Goal: Task Accomplishment & Management: Use online tool/utility

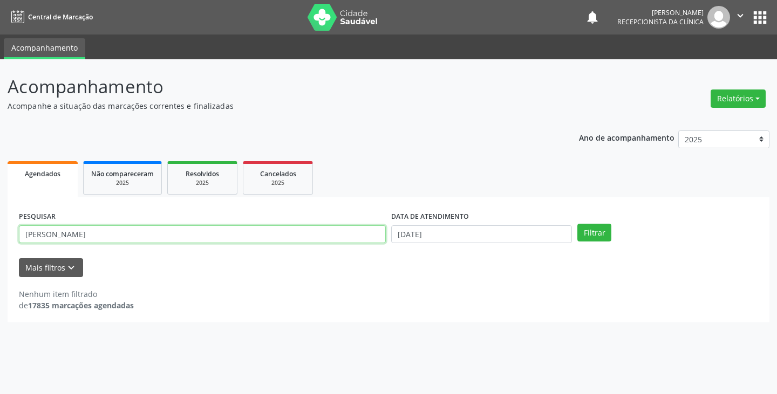
click at [258, 235] on input "[PERSON_NAME]" at bounding box center [202, 235] width 367 height 18
type input "b"
click at [577, 224] on button "Filtrar" at bounding box center [594, 233] width 34 height 18
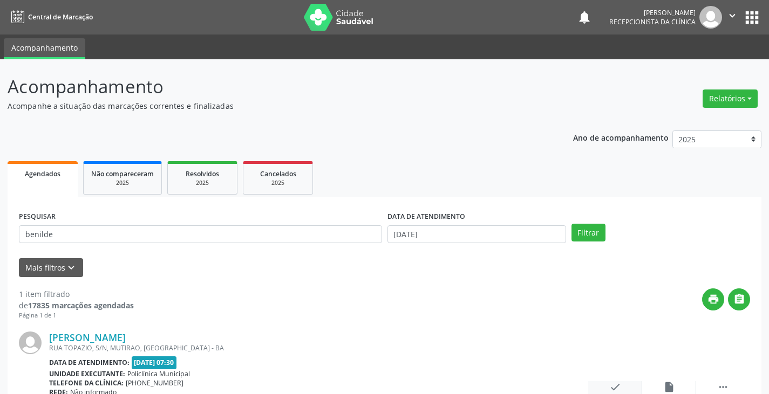
scroll to position [91, 0]
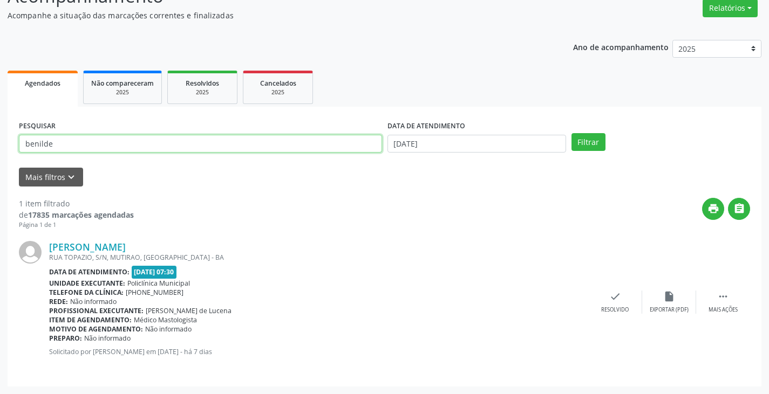
click at [346, 149] on input "benilde" at bounding box center [200, 144] width 363 height 18
type input "b"
type input "[PERSON_NAME]"
click at [571, 133] on button "Filtrar" at bounding box center [588, 142] width 34 height 18
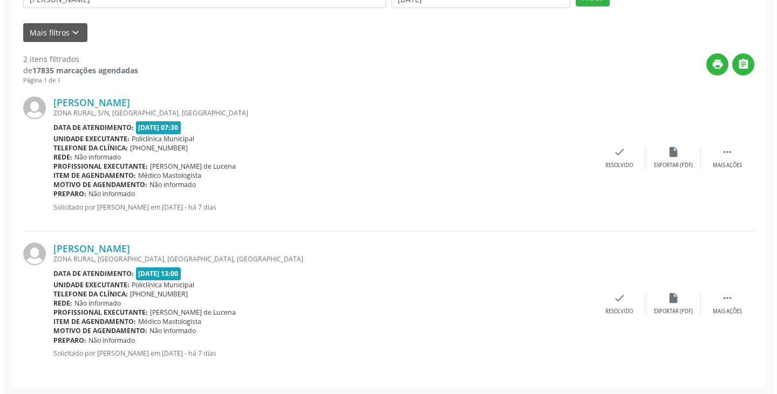
scroll to position [237, 0]
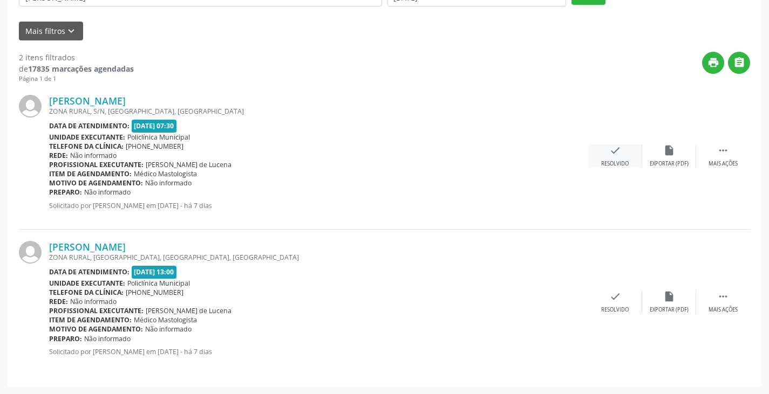
click at [616, 153] on icon "check" at bounding box center [615, 151] width 12 height 12
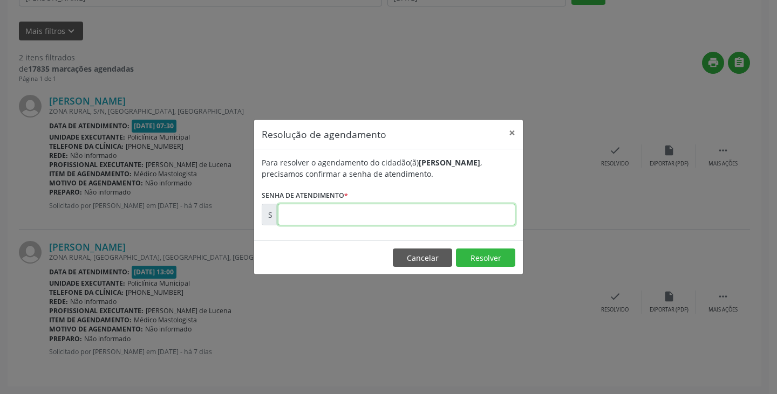
click at [476, 217] on input "text" at bounding box center [396, 215] width 237 height 22
type input "00172136"
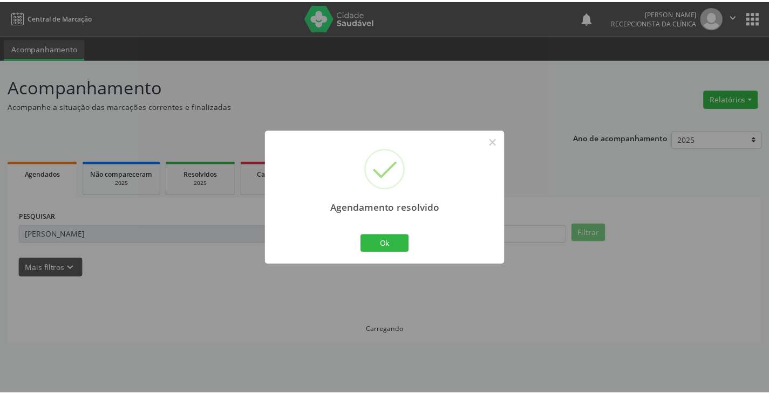
scroll to position [0, 0]
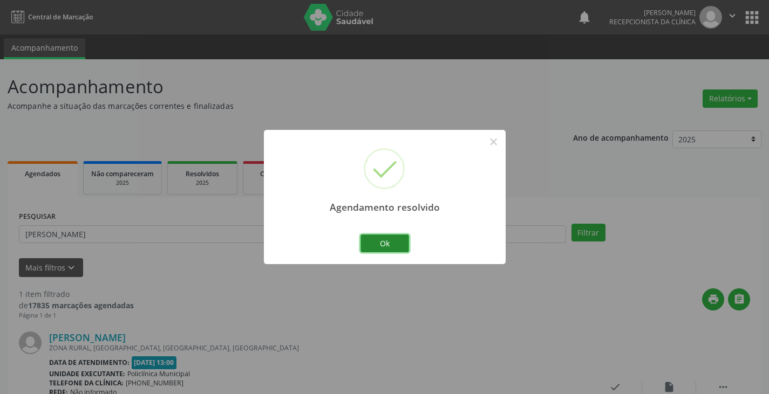
click at [392, 245] on button "Ok" at bounding box center [384, 244] width 49 height 18
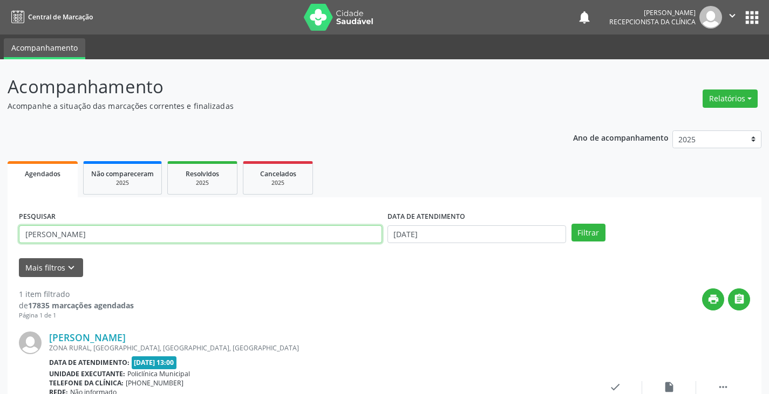
click at [344, 236] on input "[PERSON_NAME]" at bounding box center [200, 235] width 363 height 18
type input "j"
type input "[PERSON_NAME]"
click at [571, 224] on button "Filtrar" at bounding box center [588, 233] width 34 height 18
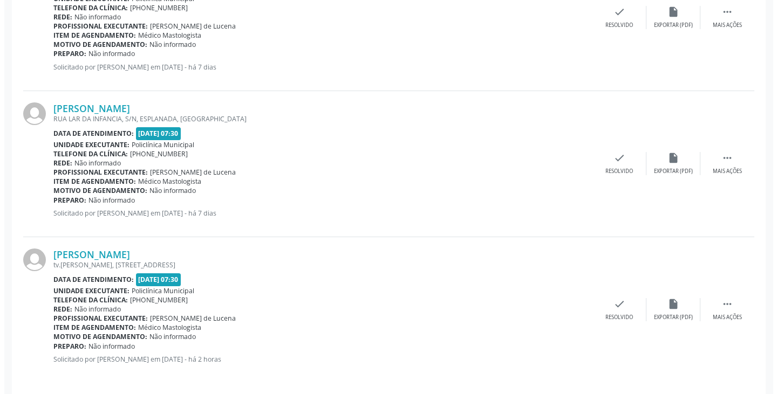
scroll to position [383, 0]
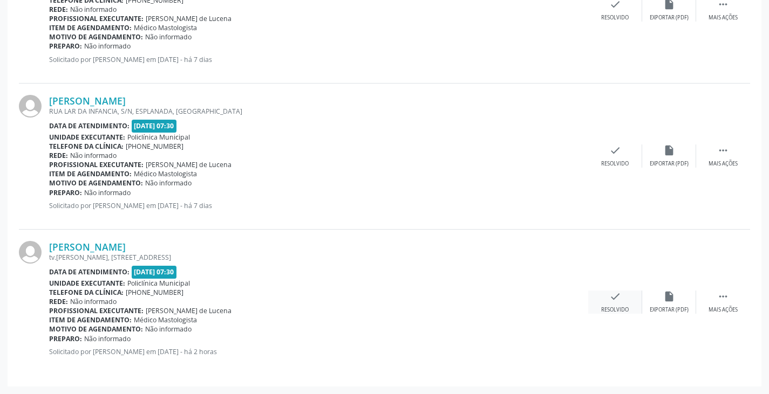
click at [613, 295] on icon "check" at bounding box center [615, 297] width 12 height 12
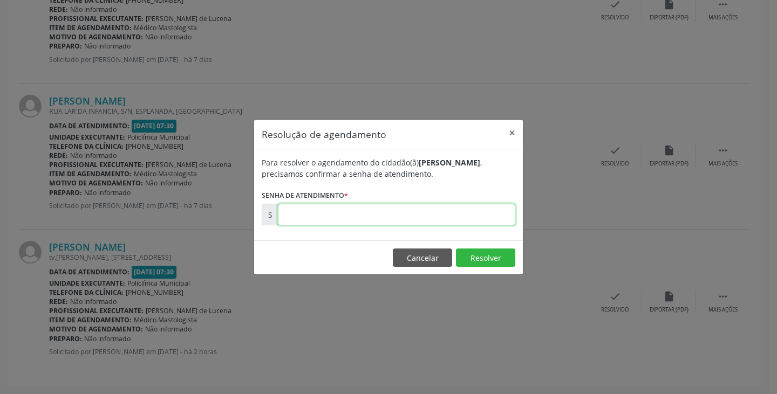
click at [483, 220] on input "text" at bounding box center [396, 215] width 237 height 22
type input "00173322"
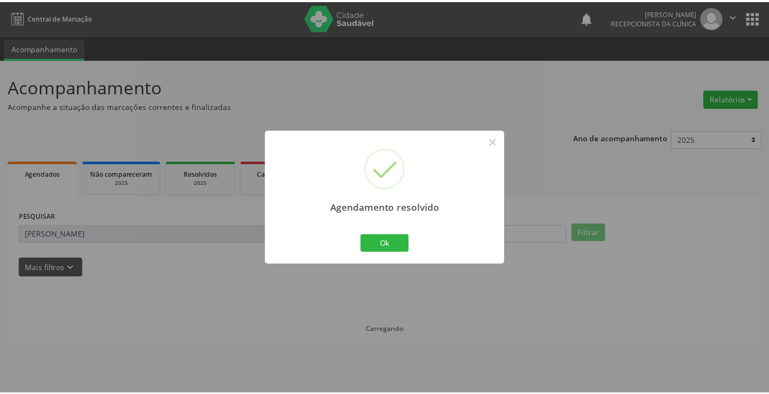
scroll to position [0, 0]
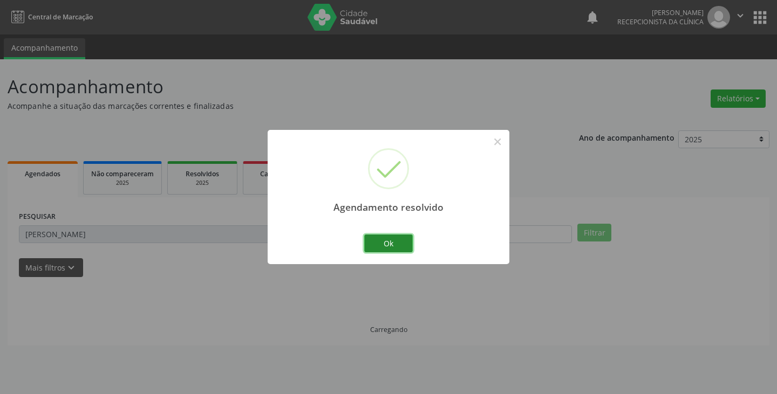
click at [397, 243] on button "Ok" at bounding box center [388, 244] width 49 height 18
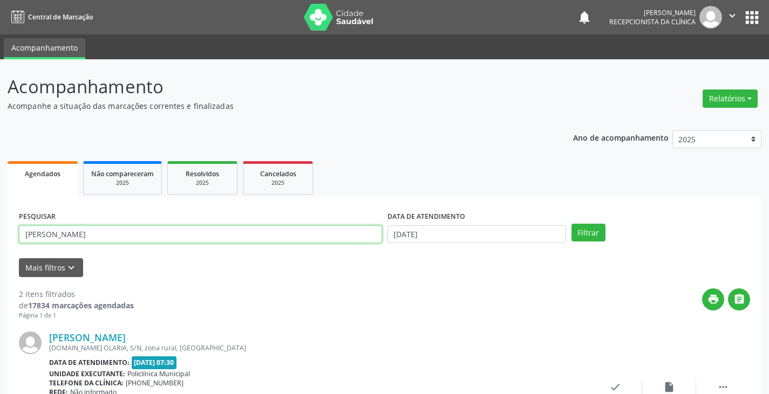
click at [351, 238] on input "[PERSON_NAME]" at bounding box center [200, 235] width 363 height 18
type input "m"
click at [571, 224] on button "Filtrar" at bounding box center [588, 233] width 34 height 18
click at [344, 240] on input "lea" at bounding box center [200, 235] width 363 height 18
type input "l"
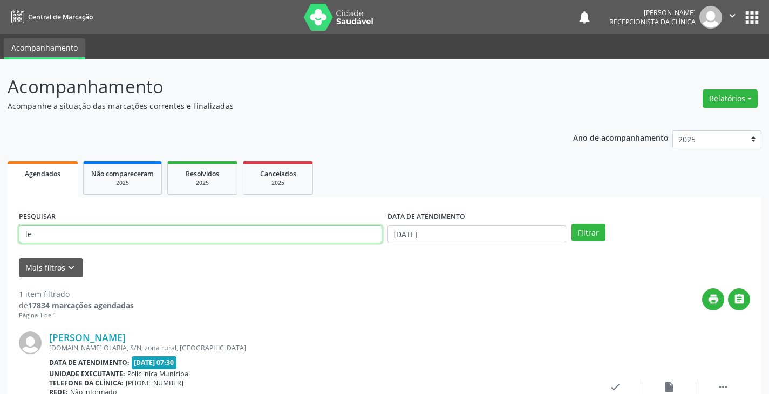
type input "lea"
click at [571, 224] on button "Filtrar" at bounding box center [588, 233] width 34 height 18
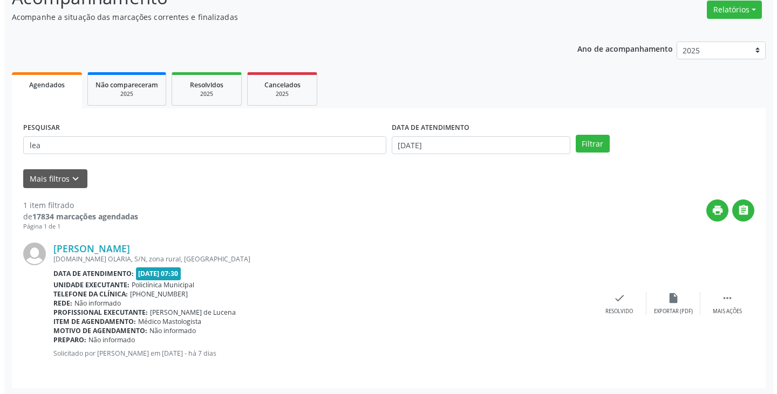
scroll to position [91, 0]
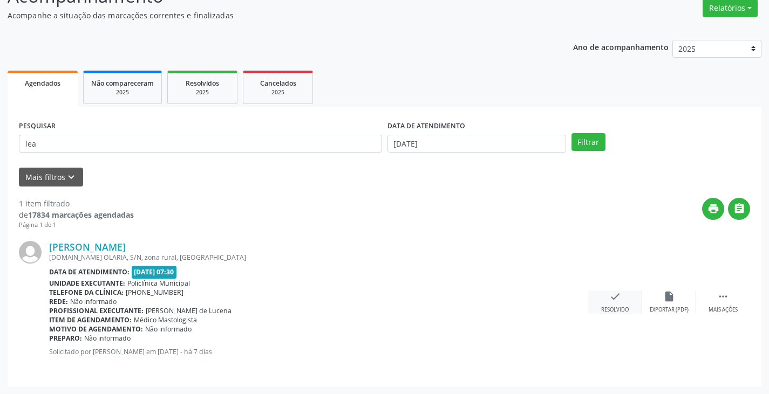
click at [617, 306] on div "Resolvido" at bounding box center [615, 310] width 28 height 8
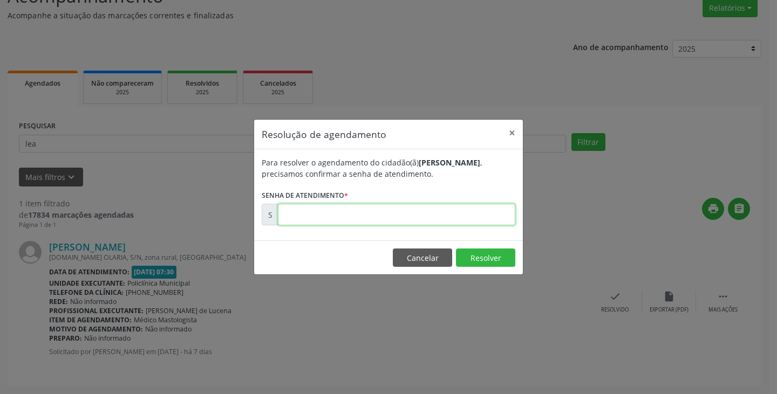
click at [464, 222] on input "text" at bounding box center [396, 215] width 237 height 22
type input "00172135"
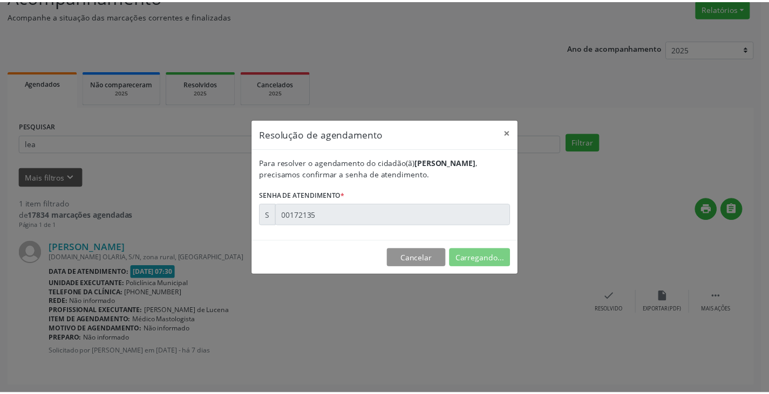
scroll to position [0, 0]
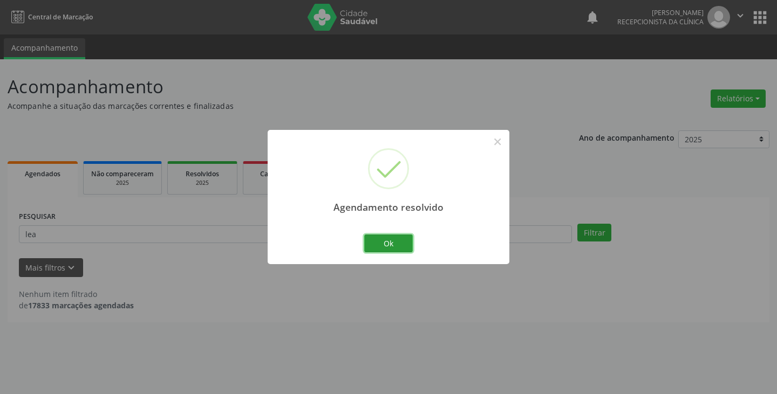
drag, startPoint x: 377, startPoint y: 242, endPoint x: 340, endPoint y: 235, distance: 37.3
click at [371, 241] on button "Ok" at bounding box center [388, 244] width 49 height 18
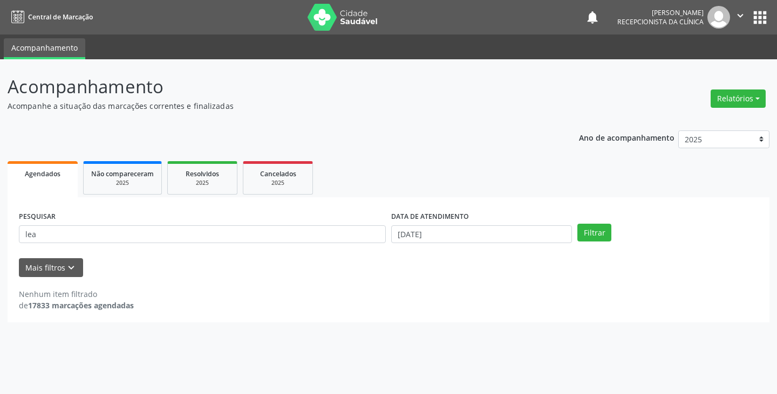
click at [330, 247] on div "PESQUISAR lea" at bounding box center [202, 230] width 372 height 42
click at [308, 231] on input "lea" at bounding box center [202, 235] width 367 height 18
type input "l"
click at [308, 231] on input "text" at bounding box center [202, 235] width 367 height 18
type input "catia"
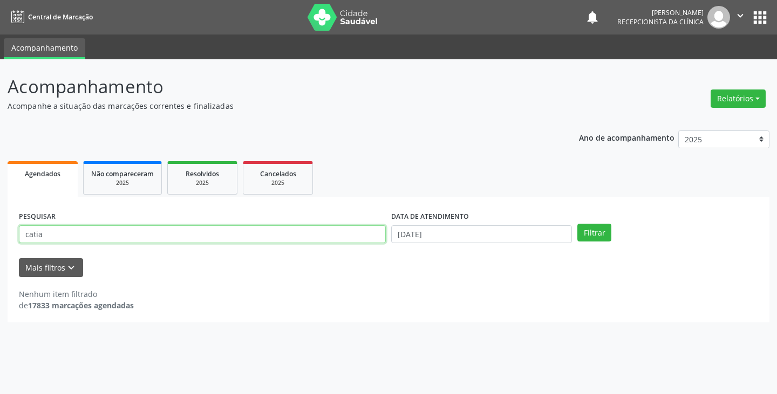
click at [577, 224] on button "Filtrar" at bounding box center [594, 233] width 34 height 18
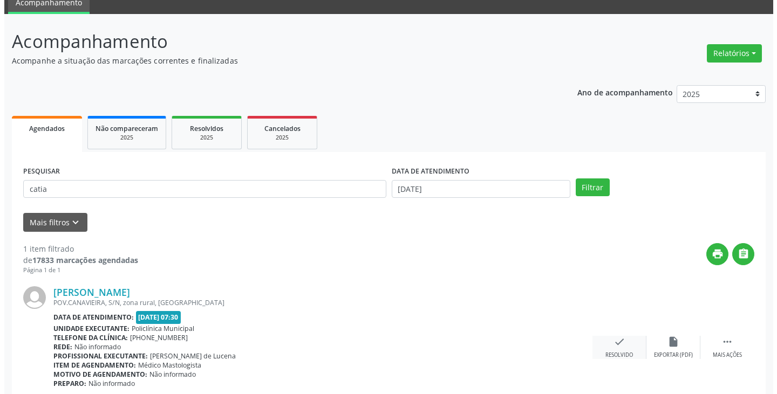
scroll to position [91, 0]
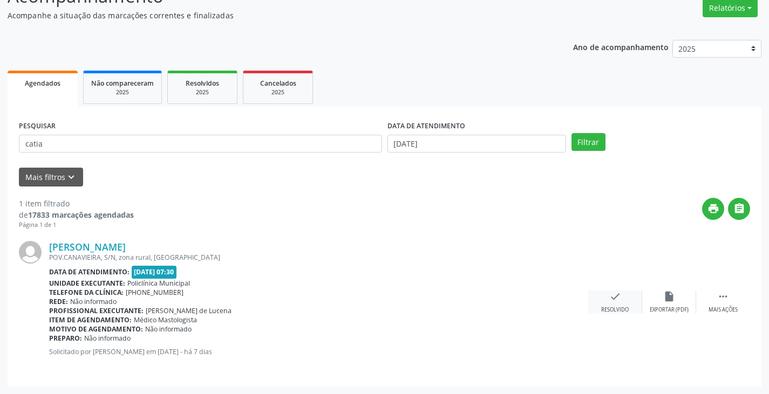
click at [611, 295] on icon "check" at bounding box center [615, 297] width 12 height 12
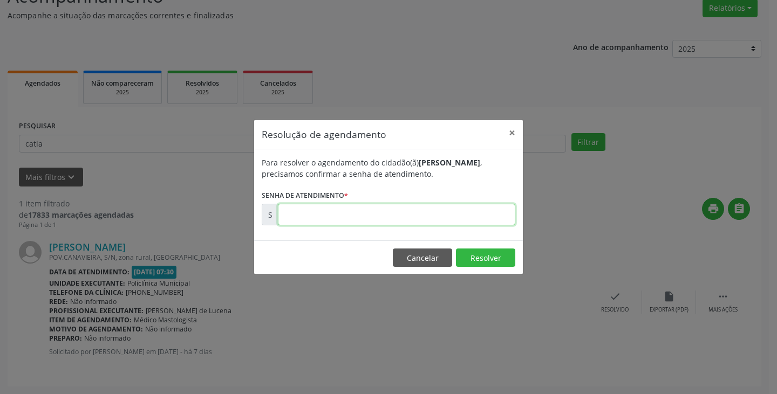
click at [470, 211] on input "text" at bounding box center [396, 215] width 237 height 22
type input "00172150"
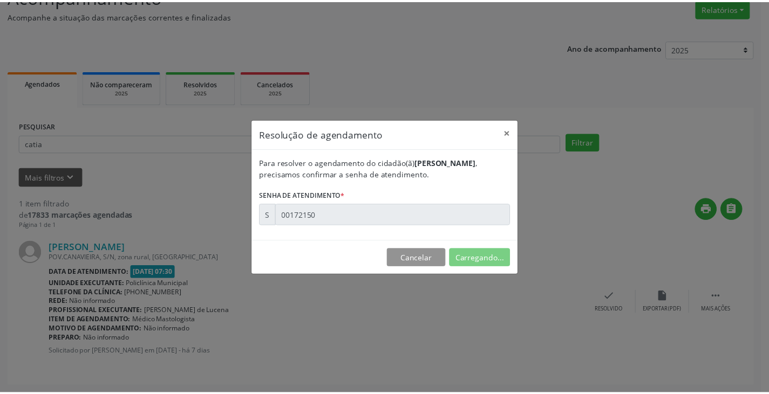
scroll to position [0, 0]
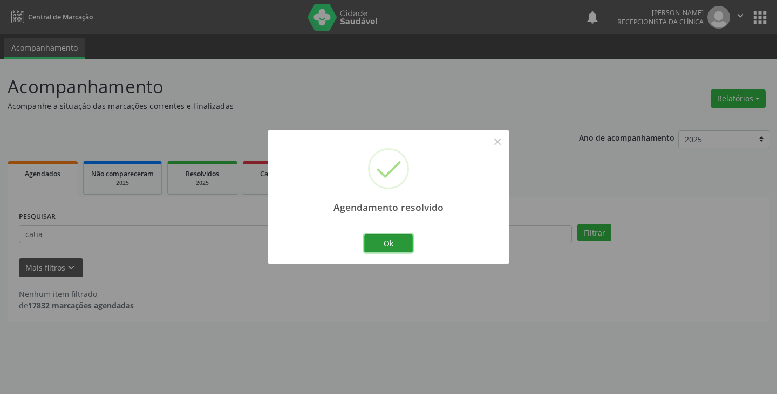
drag, startPoint x: 405, startPoint y: 243, endPoint x: 353, endPoint y: 242, distance: 51.3
click at [403, 243] on button "Ok" at bounding box center [388, 244] width 49 height 18
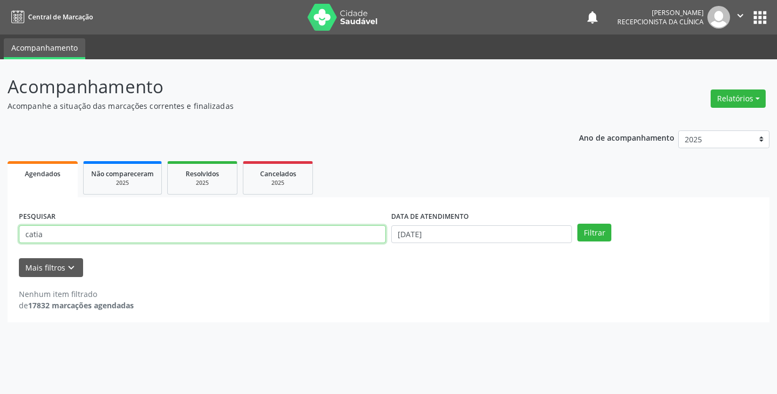
click at [343, 235] on input "catia" at bounding box center [202, 235] width 367 height 18
type input "c"
type input "rosa"
click at [577, 224] on button "Filtrar" at bounding box center [594, 233] width 34 height 18
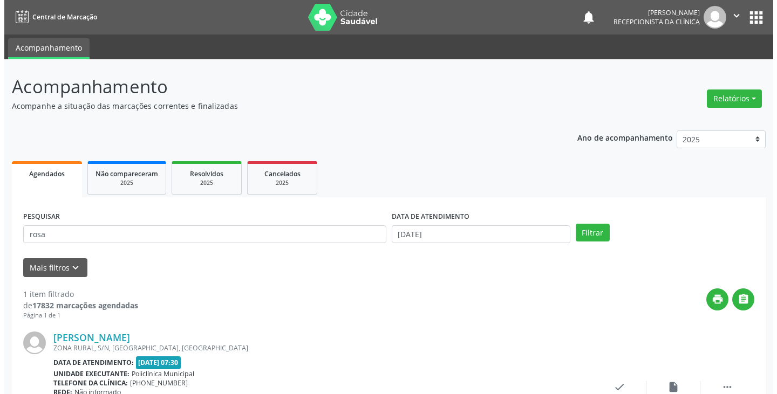
scroll to position [91, 0]
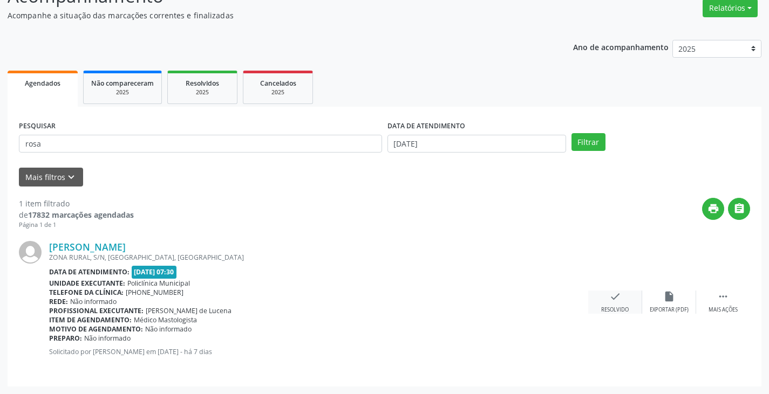
click at [608, 292] on div "check Resolvido" at bounding box center [615, 302] width 54 height 23
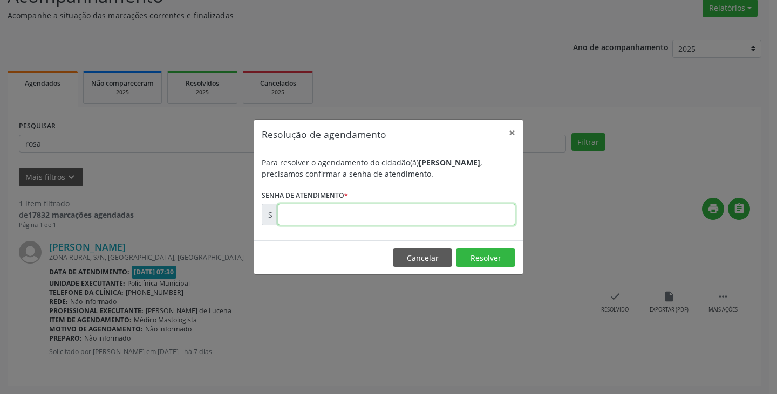
click at [499, 219] on input "text" at bounding box center [396, 215] width 237 height 22
type input "00172156"
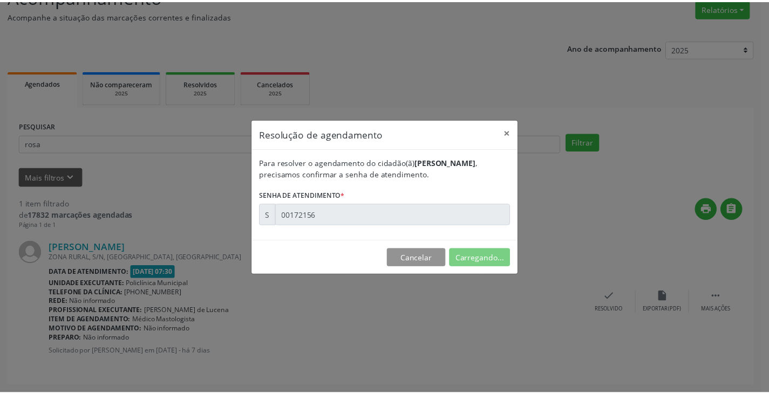
scroll to position [0, 0]
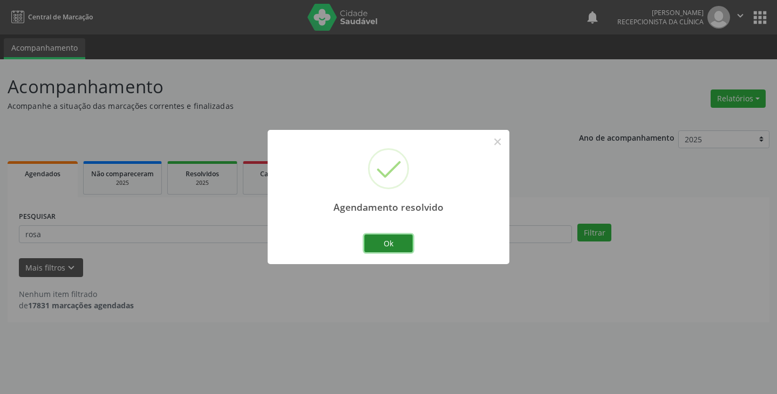
drag, startPoint x: 406, startPoint y: 248, endPoint x: 366, endPoint y: 237, distance: 42.0
click at [405, 248] on button "Ok" at bounding box center [388, 244] width 49 height 18
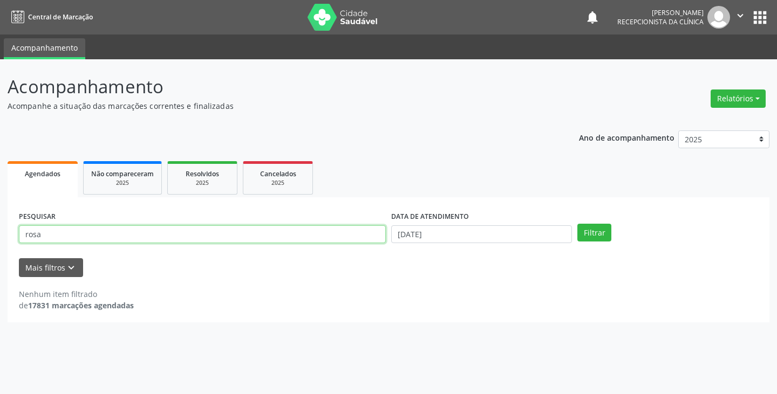
click at [351, 231] on input "rosa" at bounding box center [202, 235] width 367 height 18
type input "r"
type input "[PERSON_NAME]"
click at [577, 224] on button "Filtrar" at bounding box center [594, 233] width 34 height 18
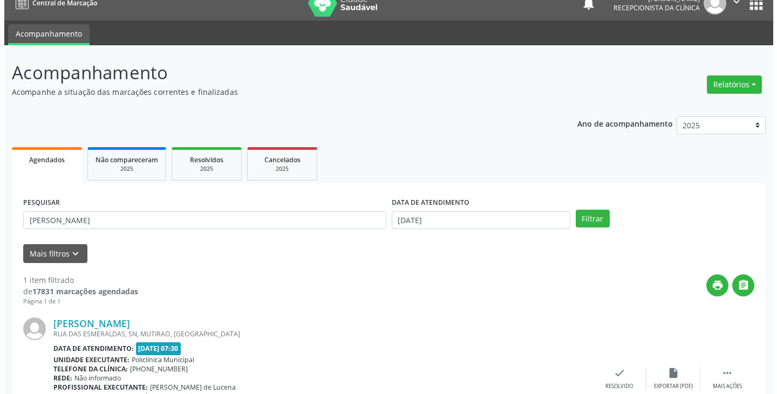
scroll to position [91, 0]
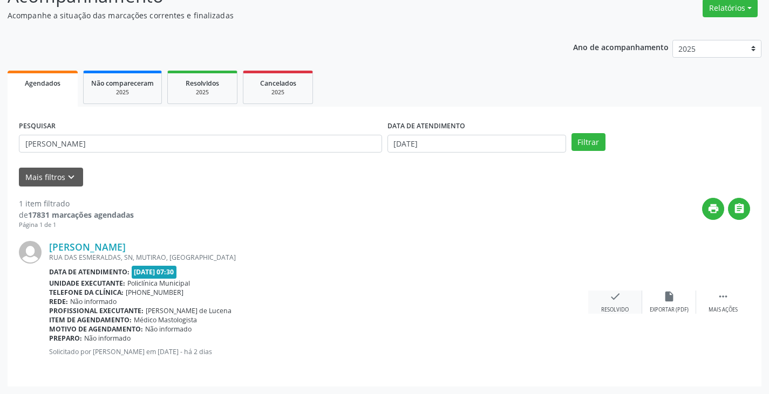
click at [623, 301] on div "check Resolvido" at bounding box center [615, 302] width 54 height 23
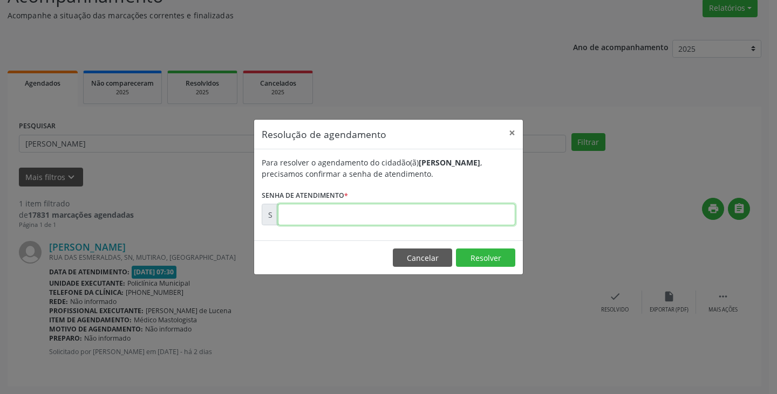
click at [440, 218] on input "text" at bounding box center [396, 215] width 237 height 22
type input "00001727"
click at [429, 254] on button "Cancelar" at bounding box center [422, 258] width 59 height 18
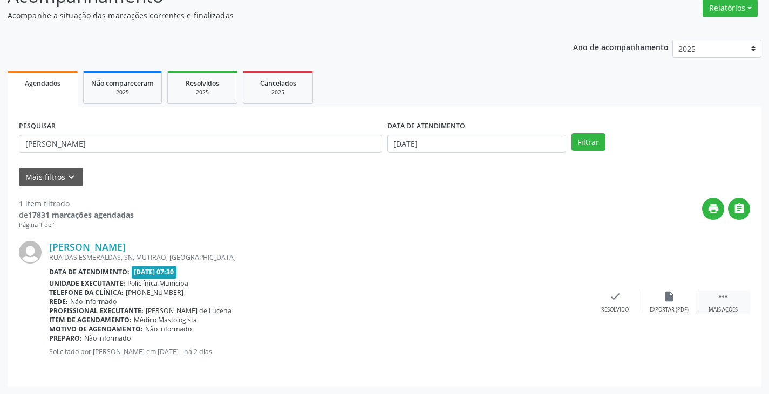
click at [722, 299] on icon "" at bounding box center [723, 297] width 12 height 12
click at [564, 298] on icon "print" at bounding box center [561, 297] width 12 height 12
click at [453, 302] on icon "check" at bounding box center [453, 297] width 12 height 12
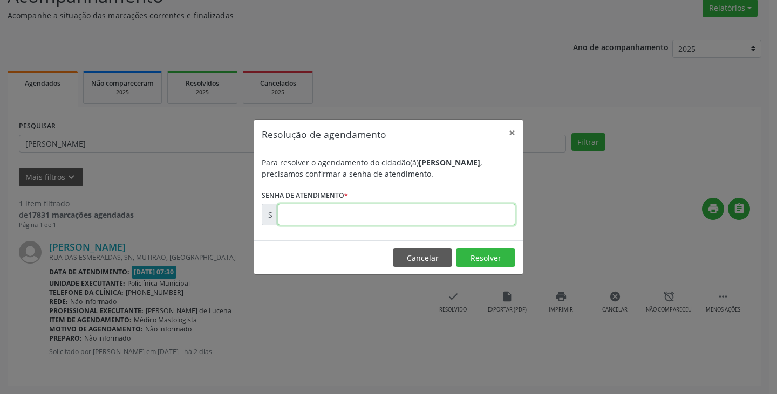
click at [345, 219] on input "text" at bounding box center [396, 215] width 237 height 22
paste input "00172726"
type input "00172726"
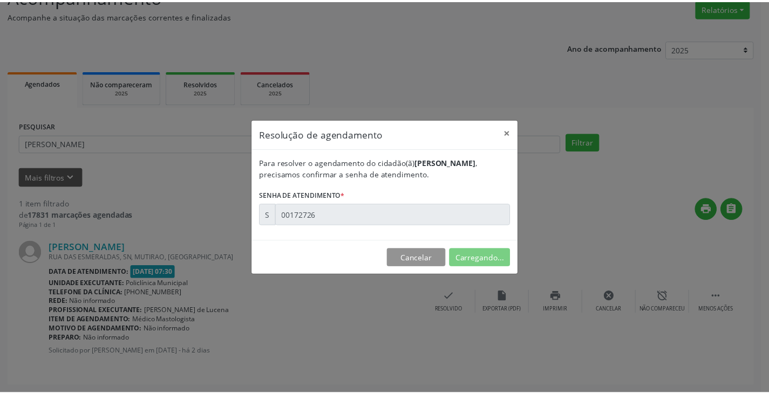
scroll to position [0, 0]
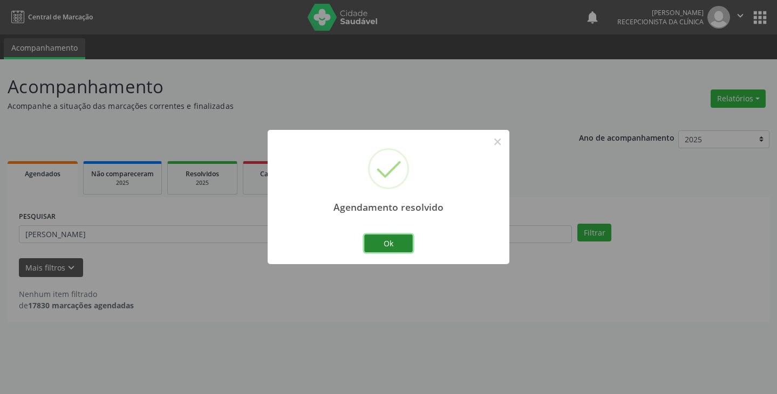
click at [392, 242] on button "Ok" at bounding box center [388, 244] width 49 height 18
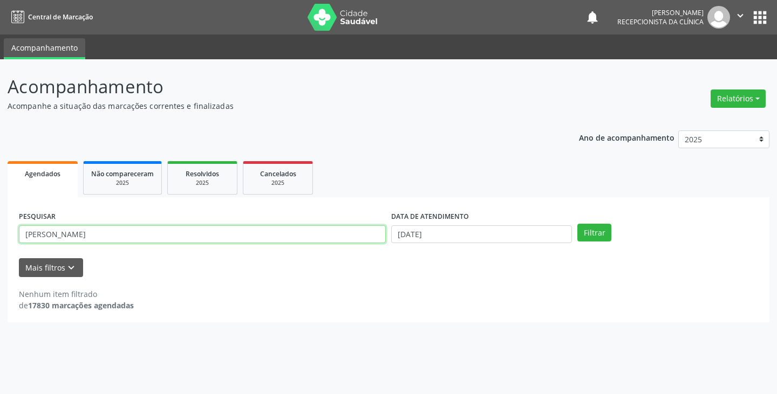
click at [328, 238] on input "[PERSON_NAME]" at bounding box center [202, 235] width 367 height 18
type input "l"
type input "benil"
click at [577, 224] on button "Filtrar" at bounding box center [594, 233] width 34 height 18
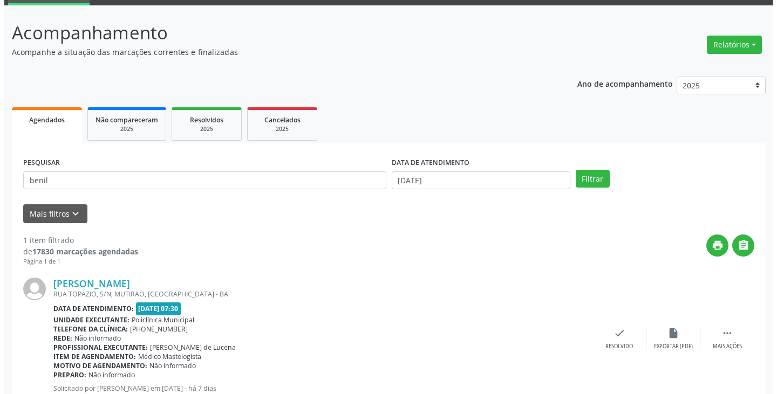
scroll to position [91, 0]
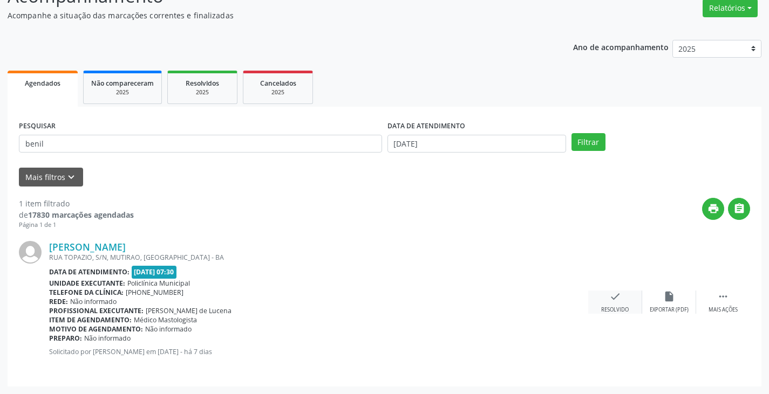
click at [607, 296] on div "check Resolvido" at bounding box center [615, 302] width 54 height 23
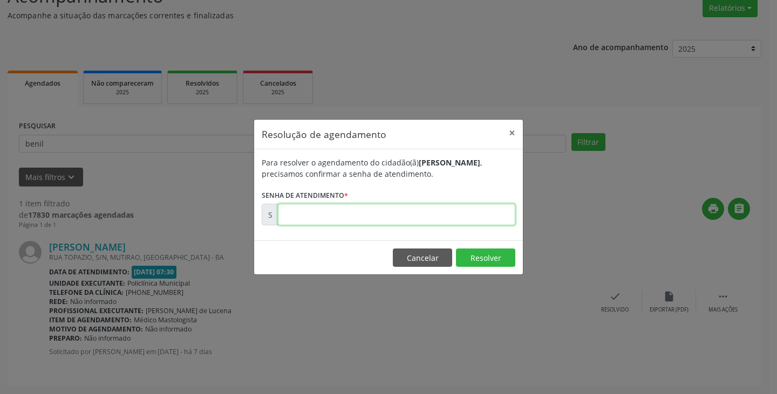
click at [480, 214] on input "text" at bounding box center [396, 215] width 237 height 22
type input "00172143"
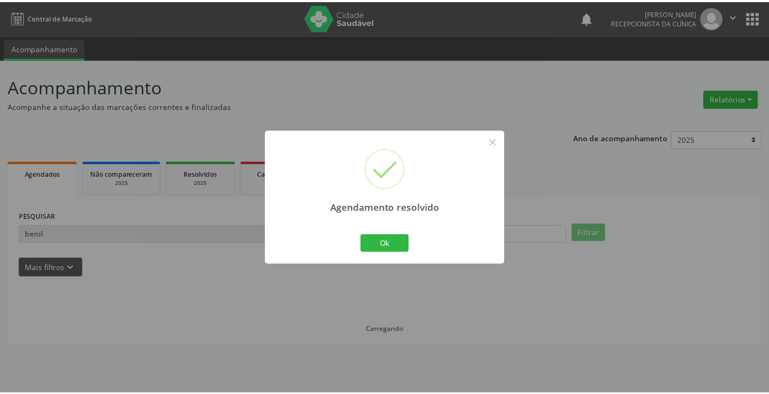
scroll to position [0, 0]
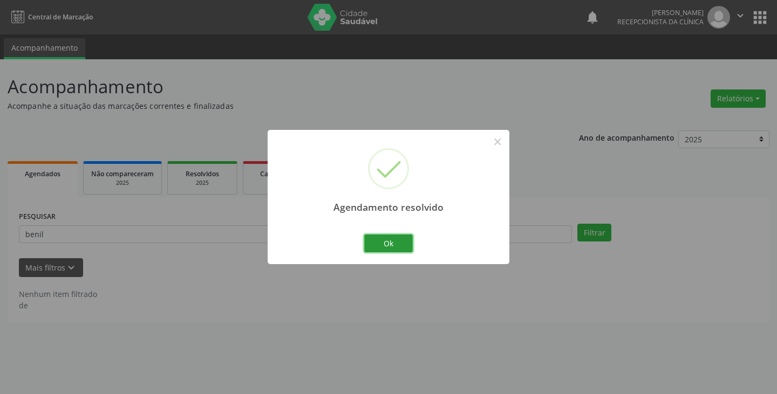
drag, startPoint x: 398, startPoint y: 244, endPoint x: 365, endPoint y: 244, distance: 33.5
click at [391, 244] on button "Ok" at bounding box center [388, 244] width 49 height 18
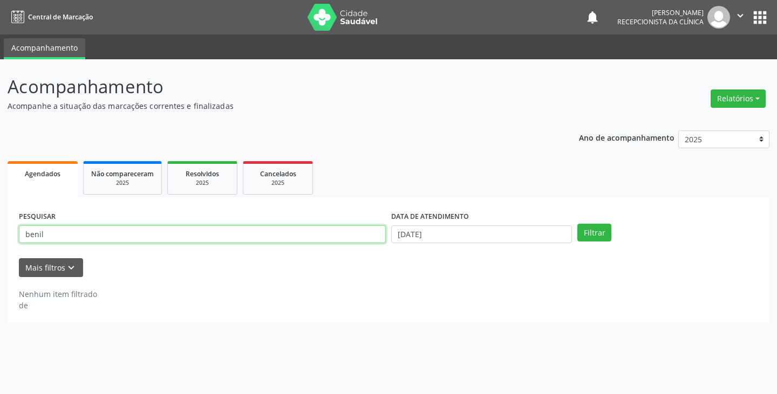
click at [360, 240] on input "benil" at bounding box center [202, 235] width 367 height 18
type input "b"
type input "kau"
click at [577, 224] on button "Filtrar" at bounding box center [594, 233] width 34 height 18
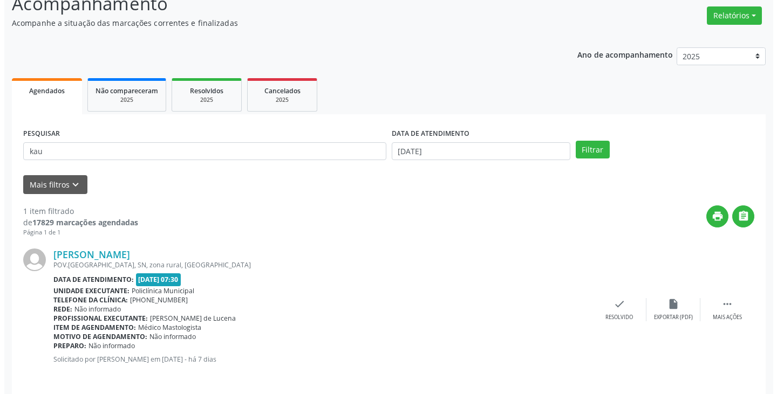
scroll to position [91, 0]
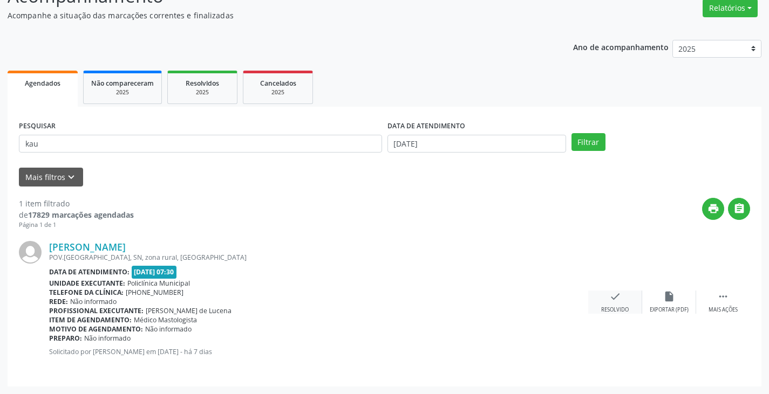
click at [617, 297] on icon "check" at bounding box center [615, 297] width 12 height 12
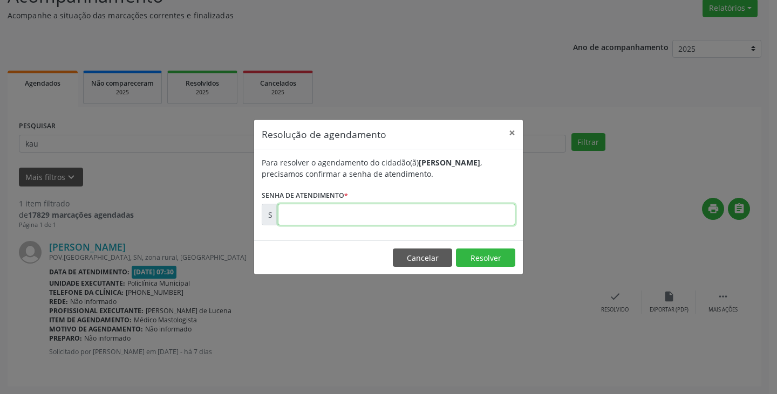
click at [488, 217] on input "text" at bounding box center [396, 215] width 237 height 22
type input "00172133"
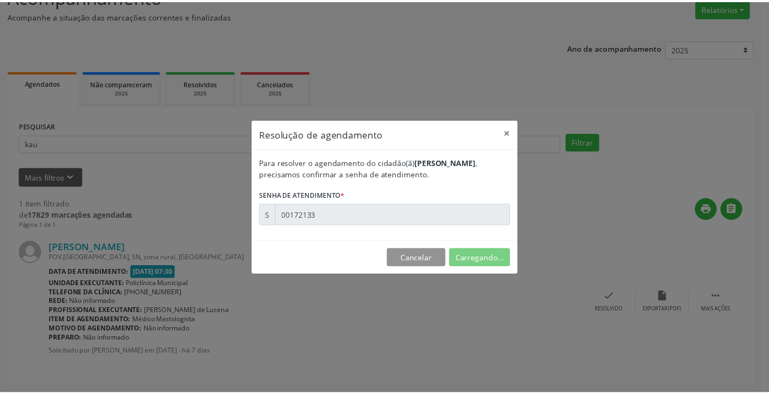
scroll to position [0, 0]
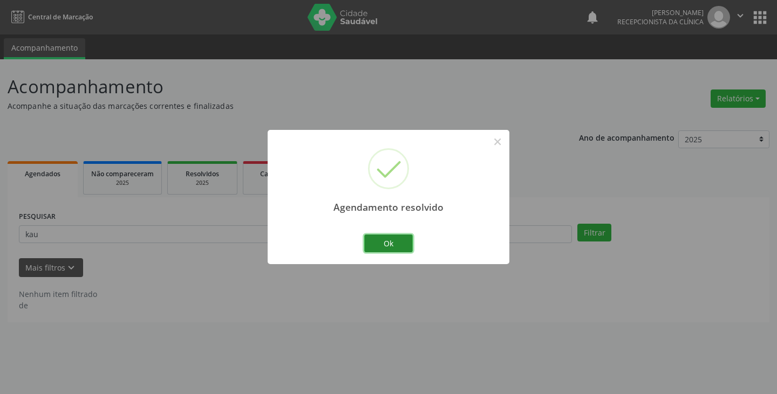
click at [393, 242] on button "Ok" at bounding box center [388, 244] width 49 height 18
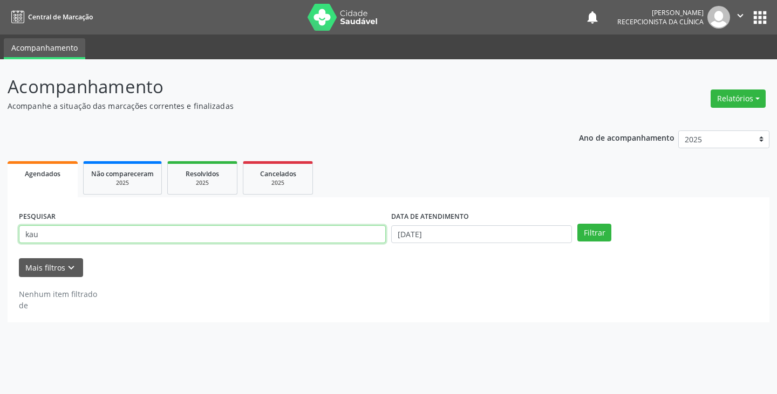
click at [370, 237] on input "kau" at bounding box center [202, 235] width 367 height 18
type input "k"
type input "eud"
click at [577, 224] on button "Filtrar" at bounding box center [594, 233] width 34 height 18
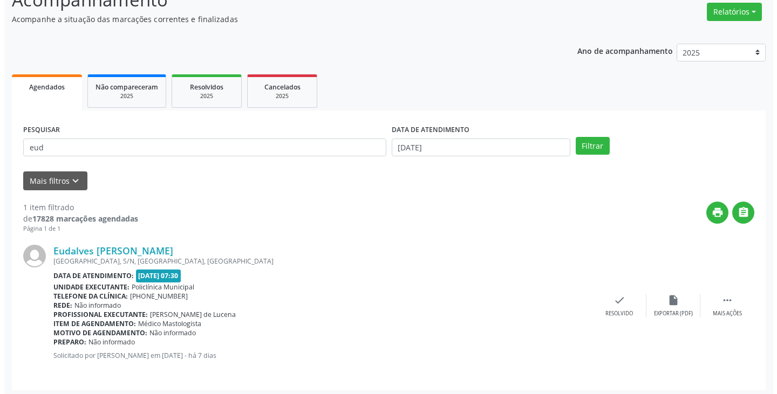
scroll to position [91, 0]
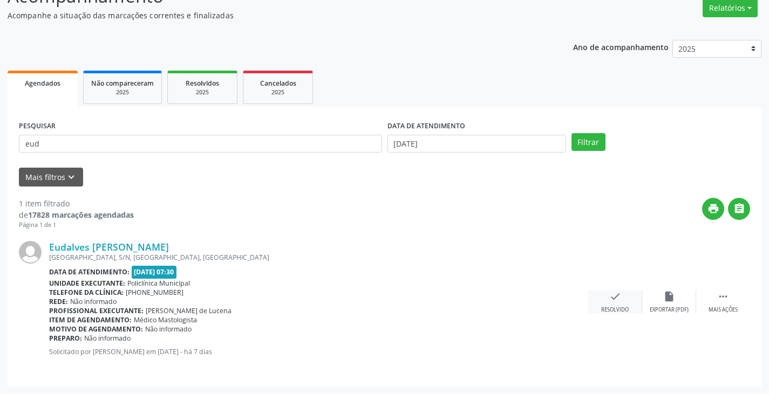
click at [615, 295] on icon "check" at bounding box center [615, 297] width 12 height 12
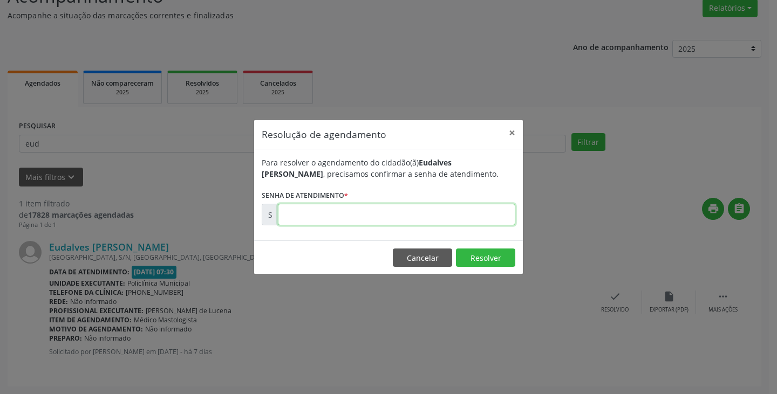
click at [489, 219] on input "text" at bounding box center [396, 215] width 237 height 22
type input "00172148"
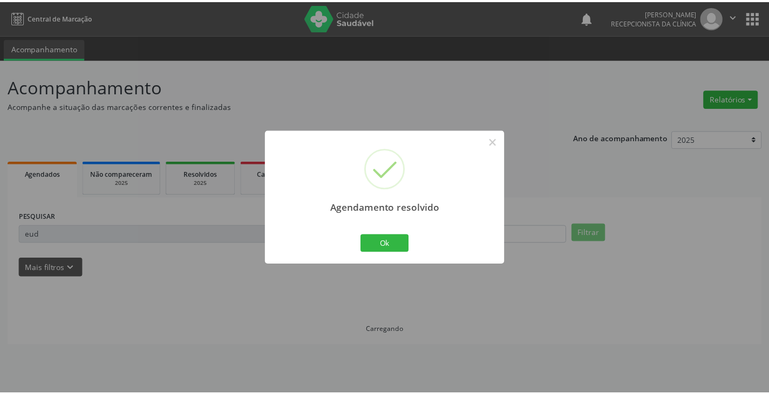
scroll to position [0, 0]
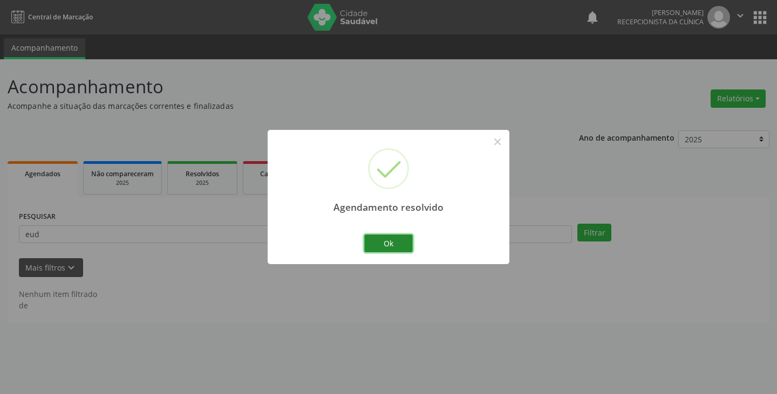
click at [388, 245] on button "Ok" at bounding box center [388, 244] width 49 height 18
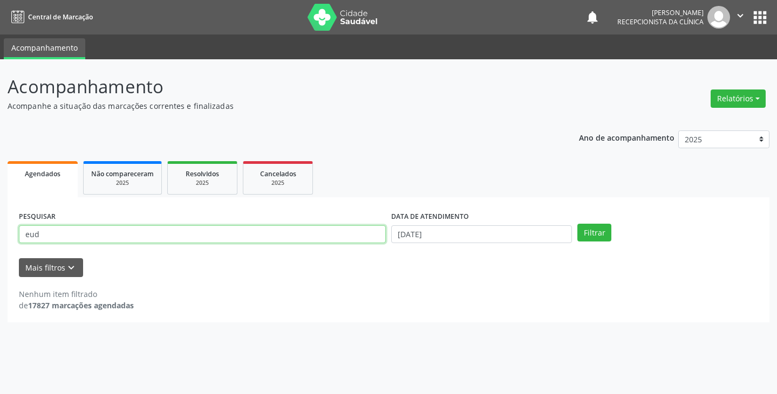
click at [352, 236] on input "eud" at bounding box center [202, 235] width 367 height 18
type input "e"
type input "[PERSON_NAME]"
click at [577, 224] on button "Filtrar" at bounding box center [594, 233] width 34 height 18
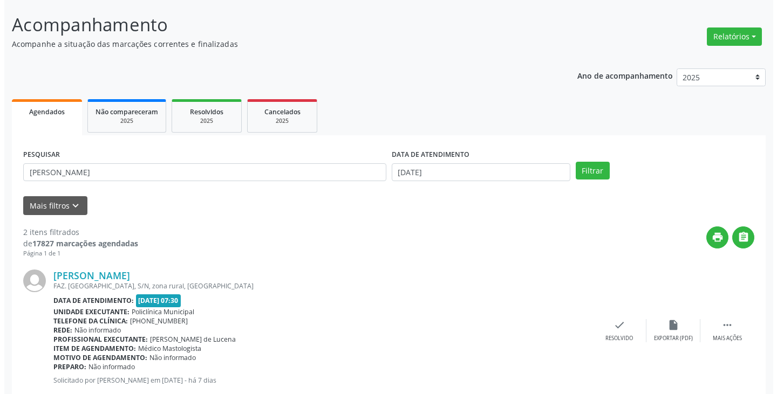
scroll to position [216, 0]
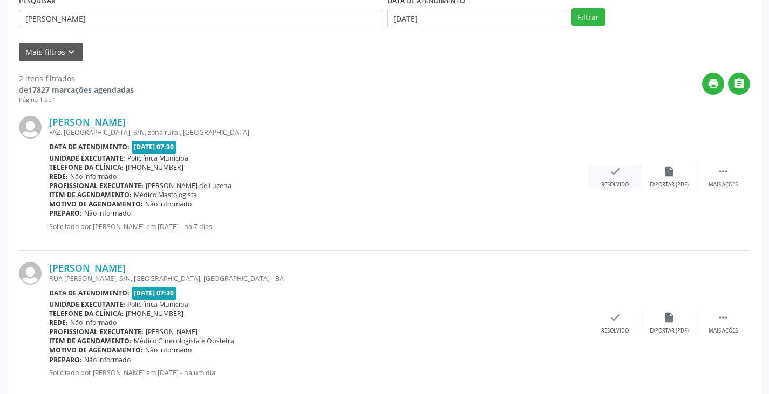
click at [613, 180] on div "check Resolvido" at bounding box center [615, 177] width 54 height 23
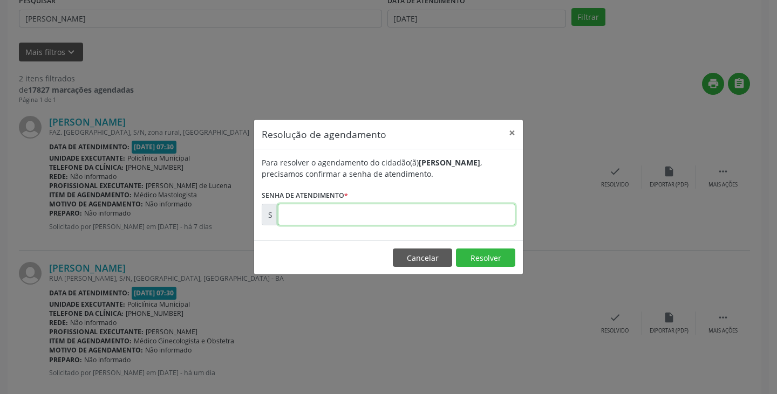
click at [485, 215] on input "text" at bounding box center [396, 215] width 237 height 22
type input "00172158"
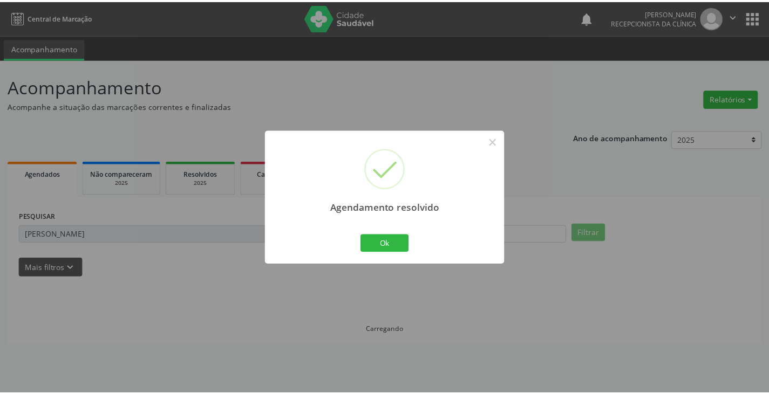
scroll to position [0, 0]
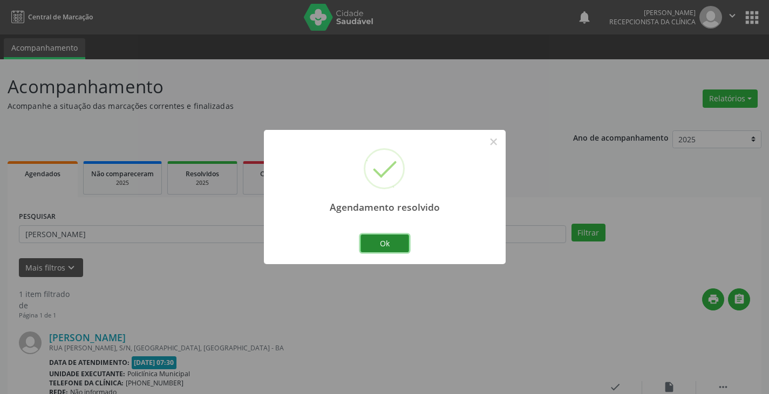
click at [403, 240] on button "Ok" at bounding box center [384, 244] width 49 height 18
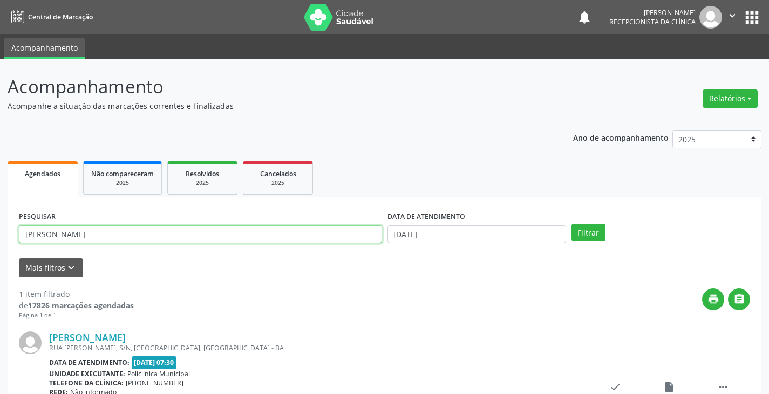
click at [345, 241] on input "[PERSON_NAME]" at bounding box center [200, 235] width 363 height 18
type input "m"
type input "ivon"
click at [571, 224] on button "Filtrar" at bounding box center [588, 233] width 34 height 18
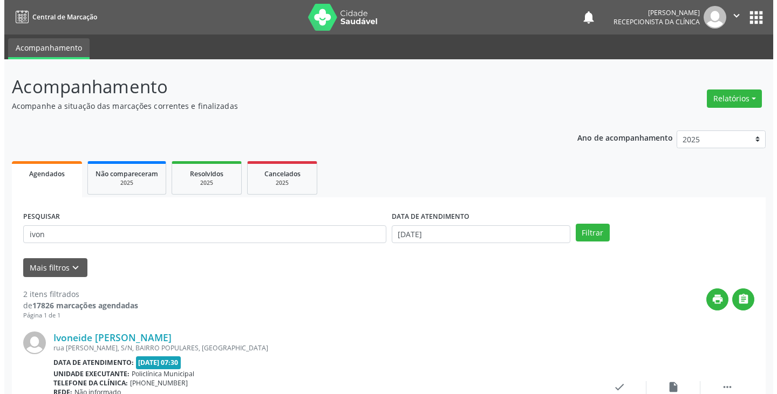
scroll to position [108, 0]
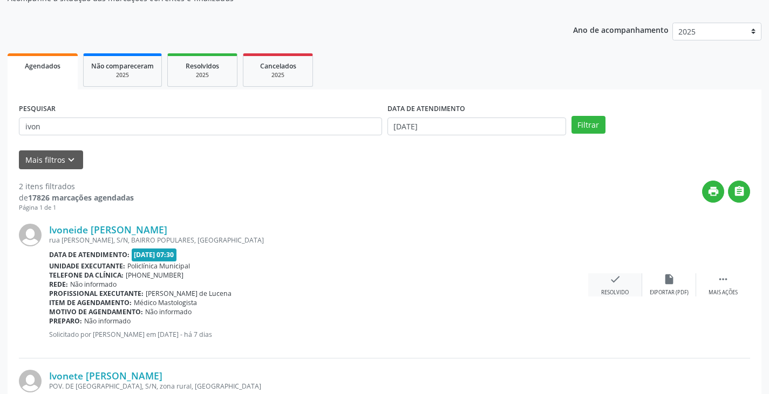
click at [608, 278] on div "check Resolvido" at bounding box center [615, 285] width 54 height 23
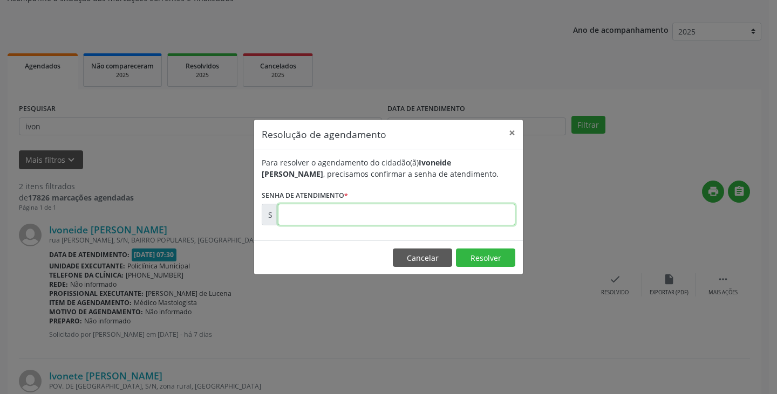
click at [481, 212] on input "text" at bounding box center [396, 215] width 237 height 22
type input "00172139"
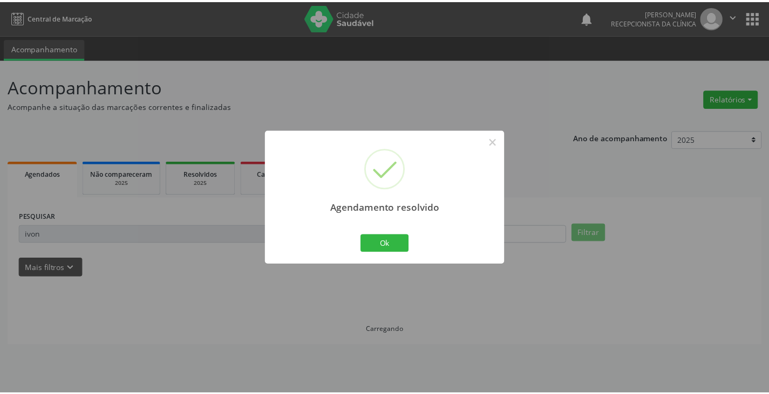
scroll to position [0, 0]
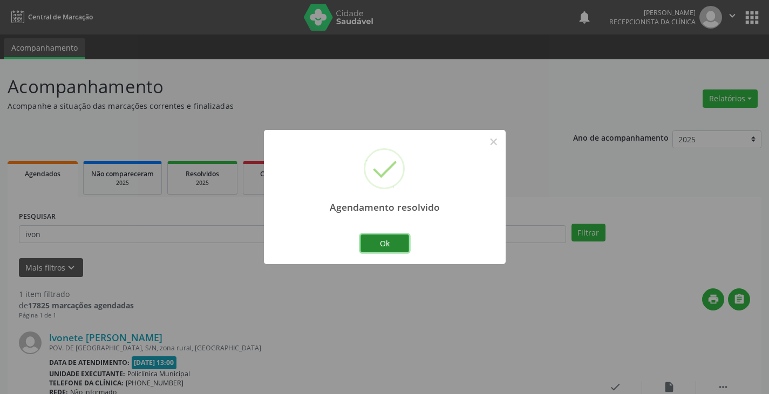
click at [393, 251] on button "Ok" at bounding box center [384, 244] width 49 height 18
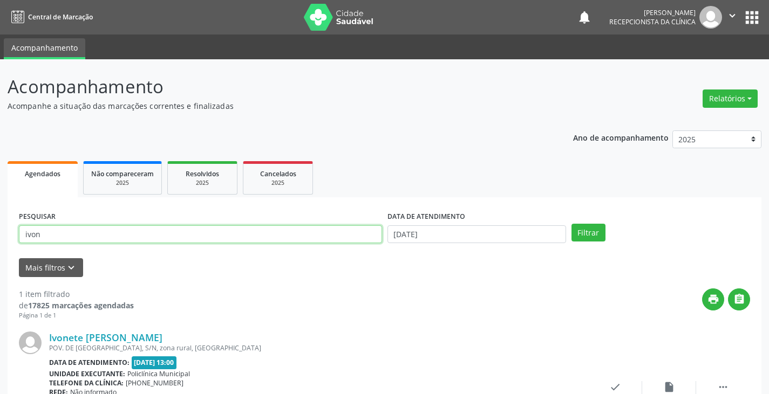
click at [372, 235] on input "ivon" at bounding box center [200, 235] width 363 height 18
type input "i"
click at [318, 236] on input "text" at bounding box center [200, 235] width 363 height 18
type input "[PERSON_NAME]"
click at [571, 224] on button "Filtrar" at bounding box center [588, 233] width 34 height 18
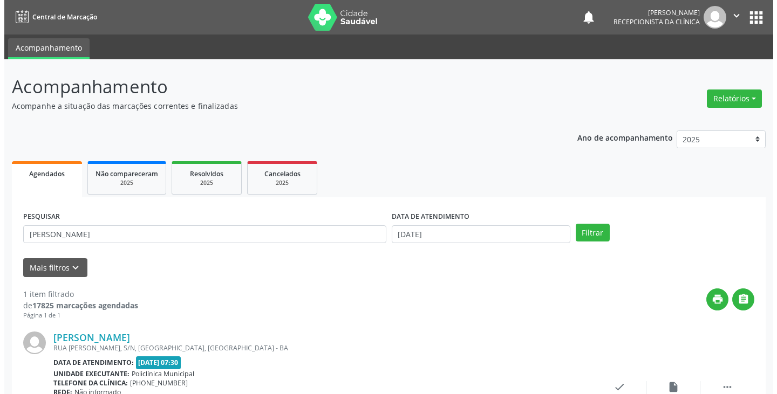
scroll to position [91, 0]
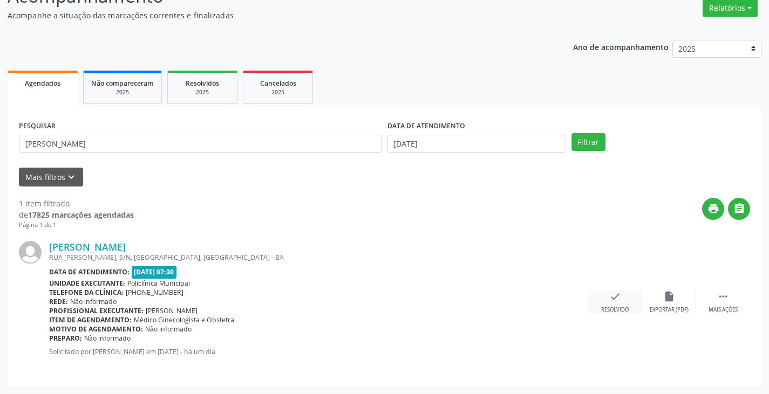
click at [611, 302] on icon "check" at bounding box center [615, 297] width 12 height 12
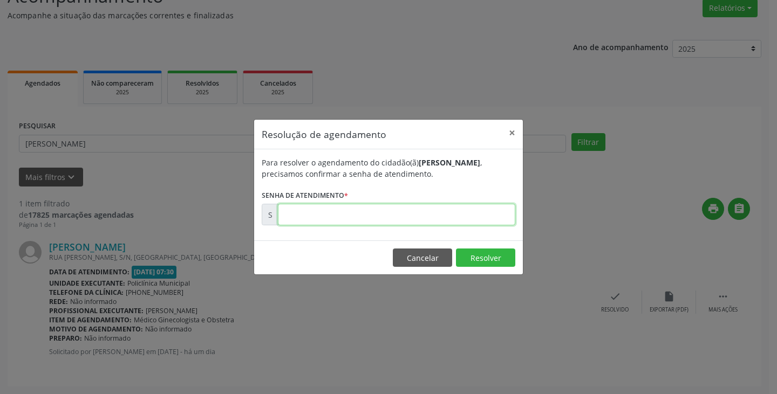
click at [474, 213] on input "text" at bounding box center [396, 215] width 237 height 22
type input "00173036"
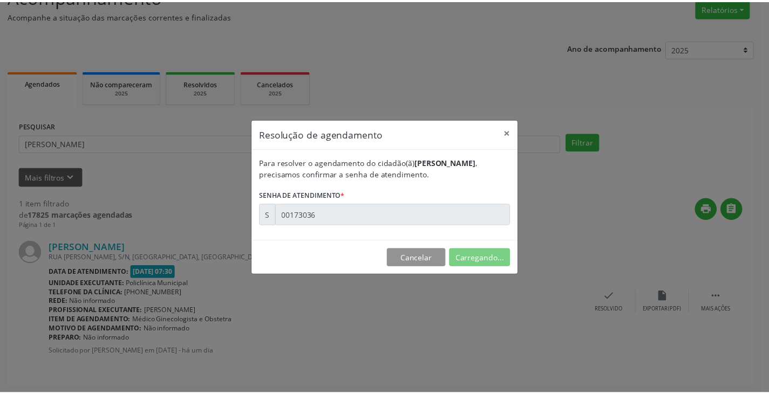
scroll to position [0, 0]
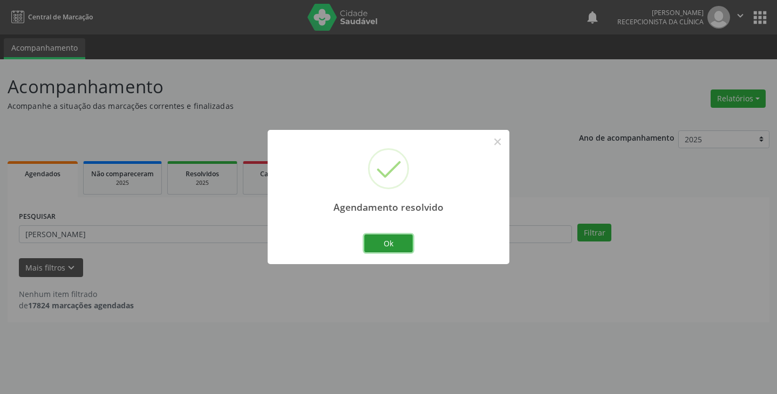
drag, startPoint x: 407, startPoint y: 245, endPoint x: 364, endPoint y: 237, distance: 43.4
click at [405, 245] on button "Ok" at bounding box center [388, 244] width 49 height 18
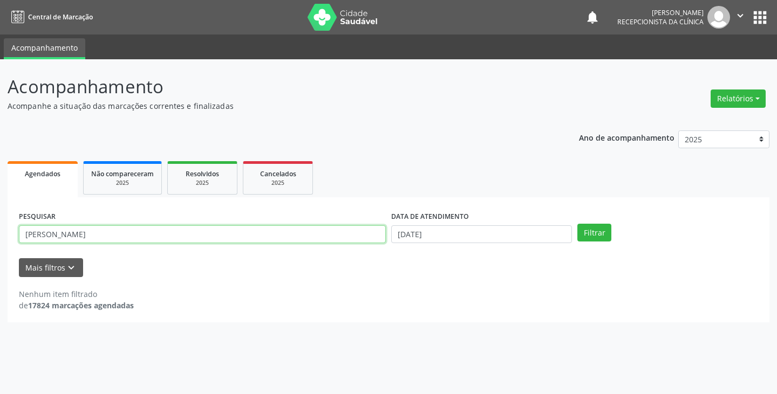
click at [356, 236] on input "[PERSON_NAME]" at bounding box center [202, 235] width 367 height 18
type input "m"
type input "hel"
click at [577, 224] on button "Filtrar" at bounding box center [594, 233] width 34 height 18
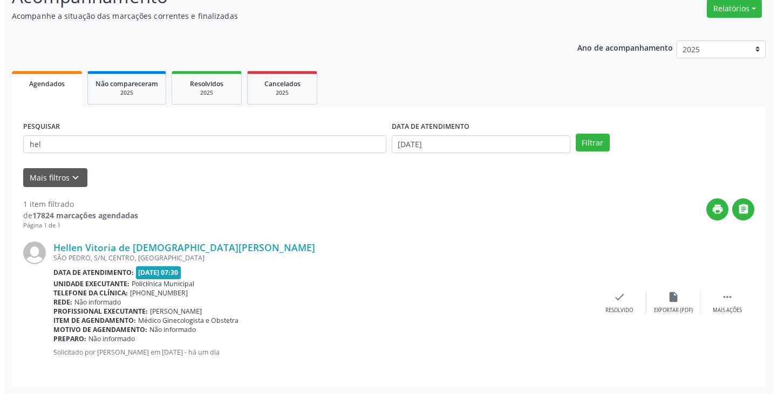
scroll to position [91, 0]
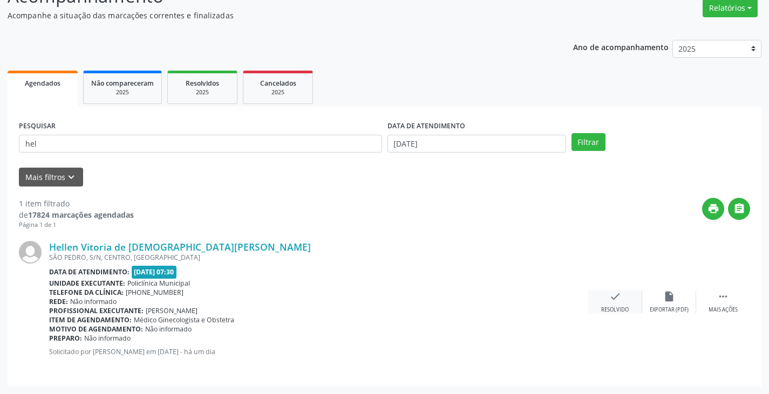
click at [617, 301] on icon "check" at bounding box center [615, 297] width 12 height 12
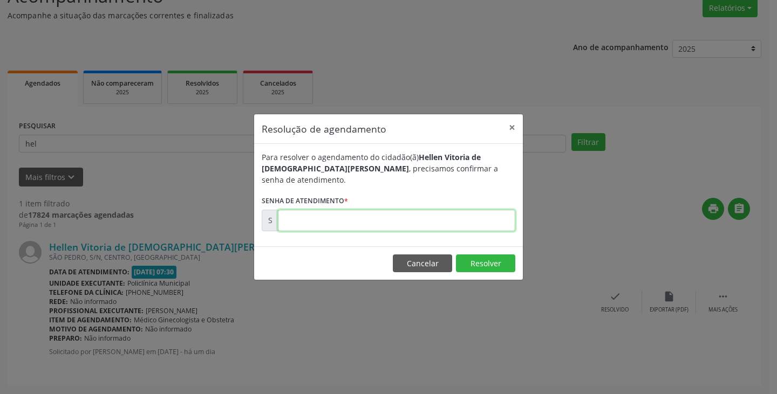
click at [408, 217] on input "text" at bounding box center [396, 221] width 237 height 22
type input "00172931"
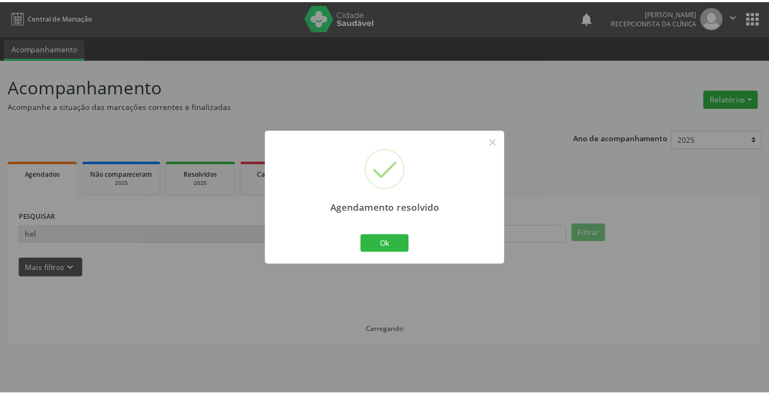
scroll to position [0, 0]
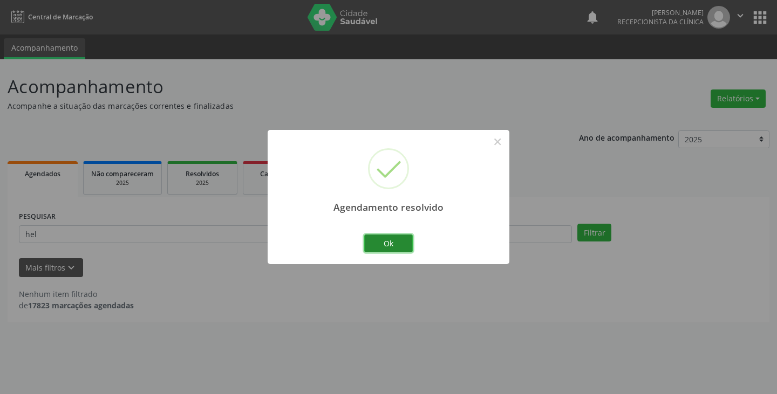
click at [378, 243] on button "Ok" at bounding box center [388, 244] width 49 height 18
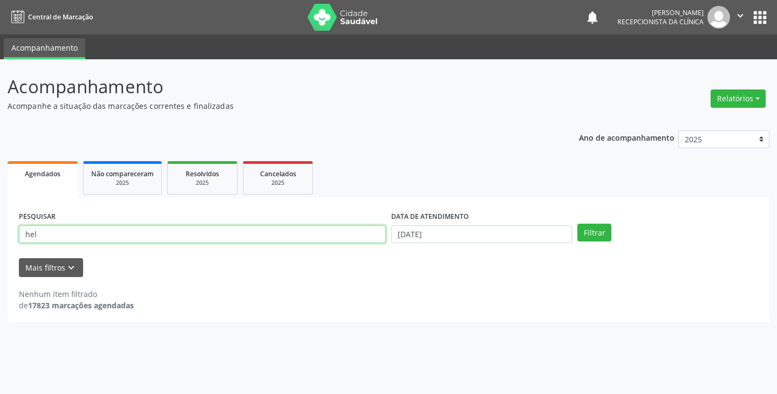
click at [335, 239] on input "hel" at bounding box center [202, 235] width 367 height 18
type input "h"
type input "[PERSON_NAME]"
click at [577, 224] on button "Filtrar" at bounding box center [594, 233] width 34 height 18
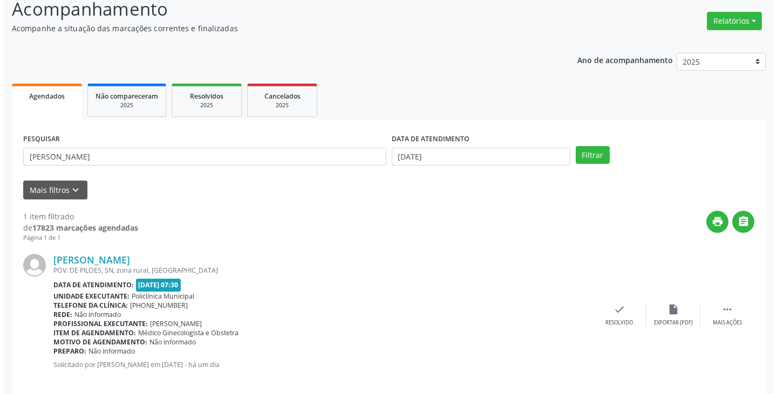
scroll to position [91, 0]
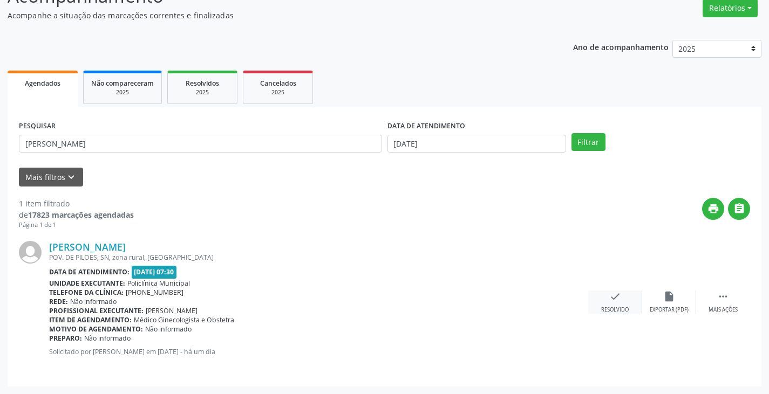
click at [620, 297] on icon "check" at bounding box center [615, 297] width 12 height 12
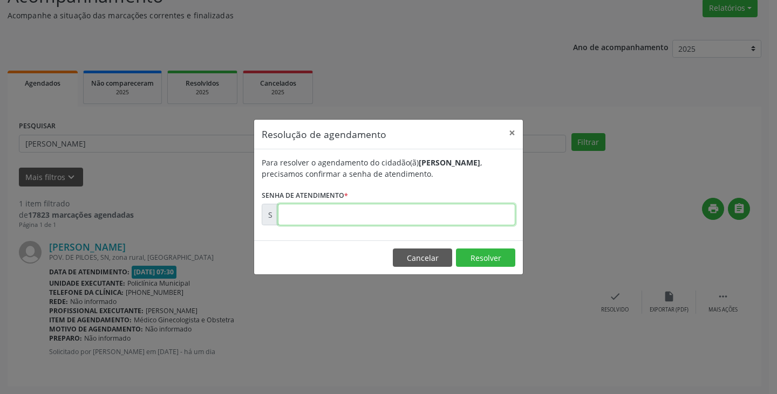
click at [466, 214] on input "text" at bounding box center [396, 215] width 237 height 22
type input "00172913"
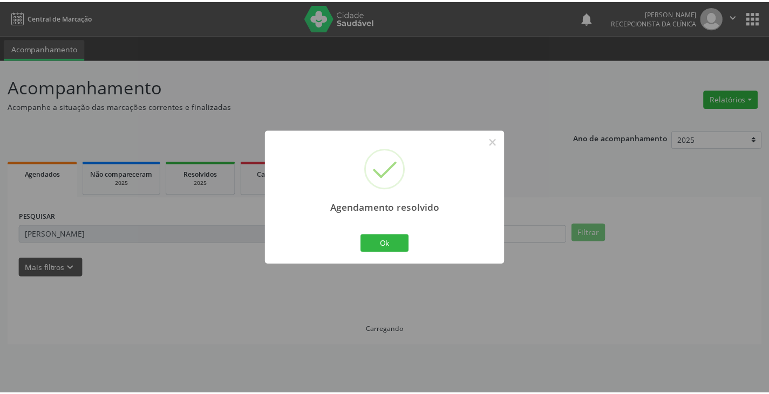
scroll to position [0, 0]
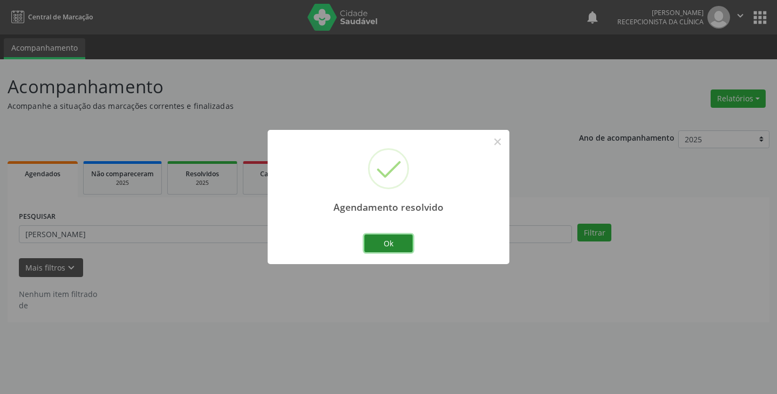
click at [404, 235] on button "Ok" at bounding box center [388, 244] width 49 height 18
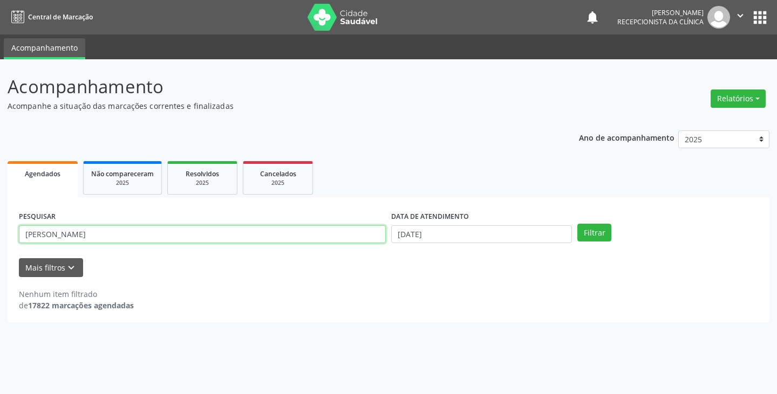
click at [332, 234] on input "[PERSON_NAME]" at bounding box center [202, 235] width 367 height 18
type input "m"
click at [577, 224] on button "Filtrar" at bounding box center [594, 233] width 34 height 18
click at [313, 237] on input "alic" at bounding box center [202, 235] width 367 height 18
click at [577, 224] on button "Filtrar" at bounding box center [594, 233] width 34 height 18
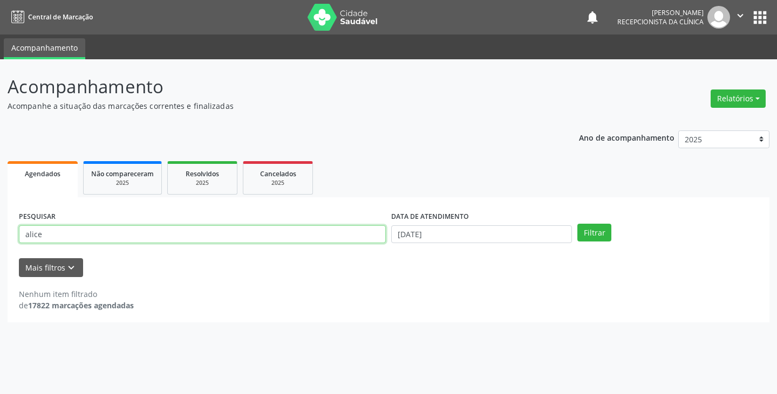
click at [299, 236] on input "alice" at bounding box center [202, 235] width 367 height 18
type input "a"
click at [577, 224] on button "Filtrar" at bounding box center [594, 233] width 34 height 18
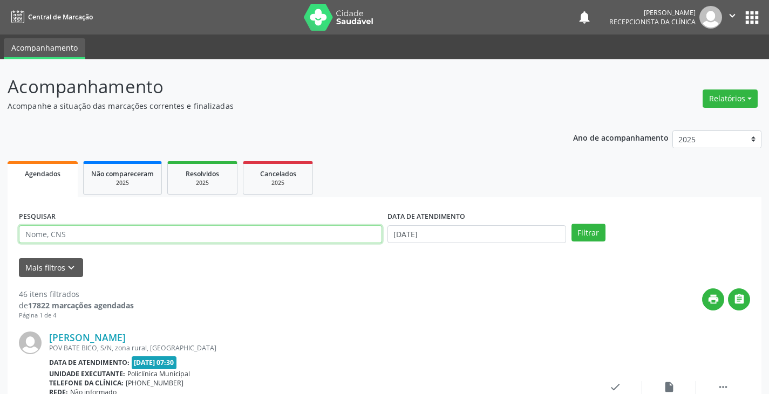
click at [165, 242] on input "text" at bounding box center [200, 235] width 363 height 18
type input "rose"
click at [571, 224] on button "Filtrar" at bounding box center [588, 233] width 34 height 18
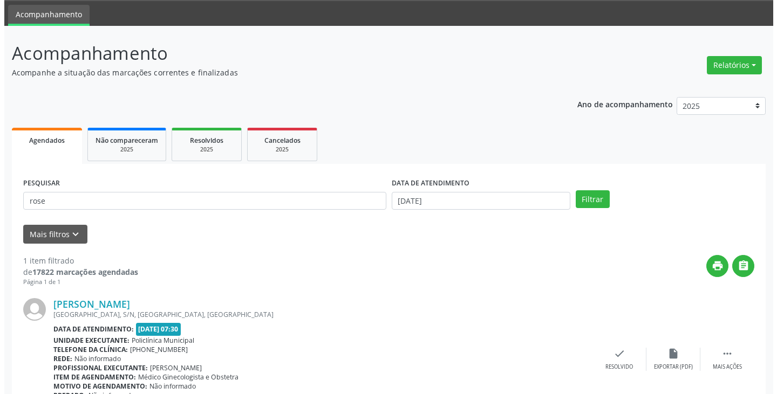
scroll to position [91, 0]
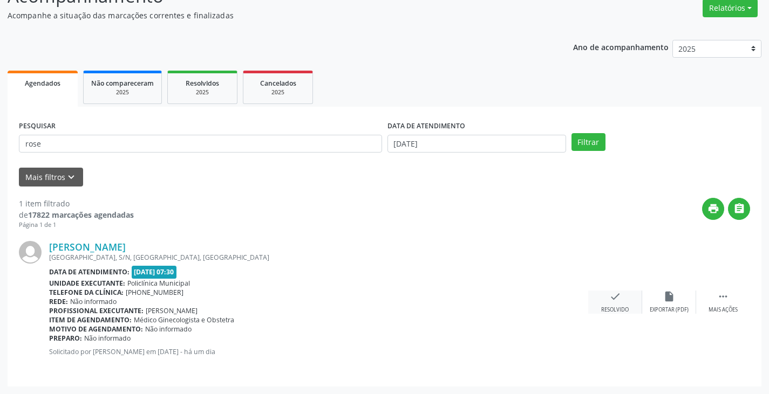
click at [610, 302] on icon "check" at bounding box center [615, 297] width 12 height 12
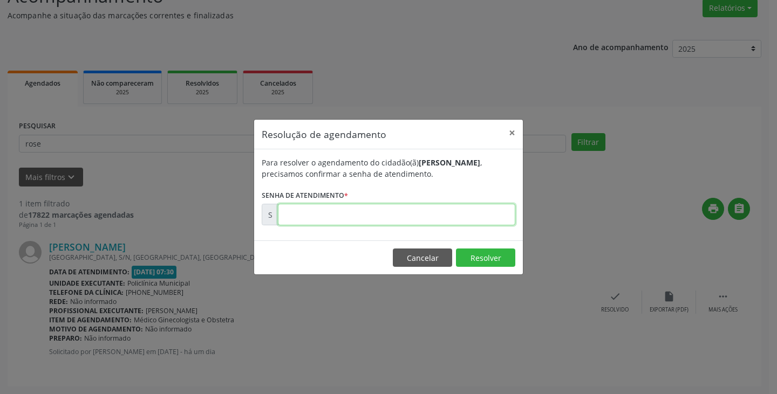
click at [497, 221] on input "text" at bounding box center [396, 215] width 237 height 22
type input "00172938"
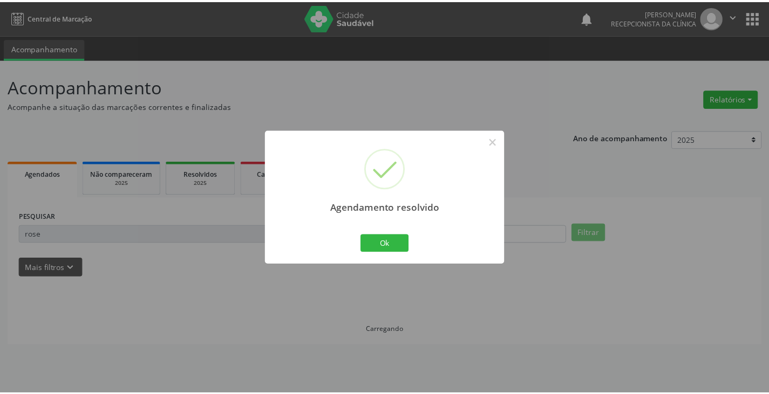
scroll to position [0, 0]
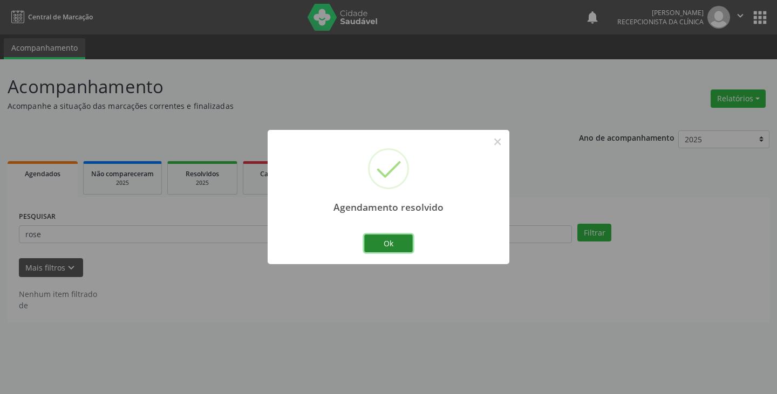
drag, startPoint x: 404, startPoint y: 237, endPoint x: 390, endPoint y: 238, distance: 14.0
click at [401, 238] on button "Ok" at bounding box center [388, 244] width 49 height 18
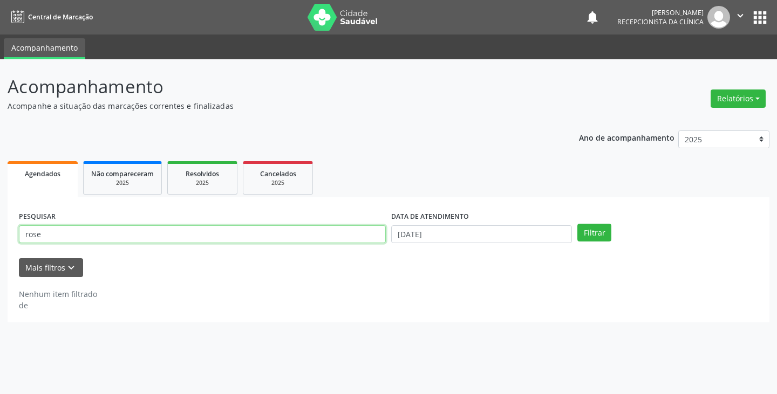
click at [362, 237] on input "rose" at bounding box center [202, 235] width 367 height 18
type input "r"
type input "guio"
click at [577, 224] on button "Filtrar" at bounding box center [594, 233] width 34 height 18
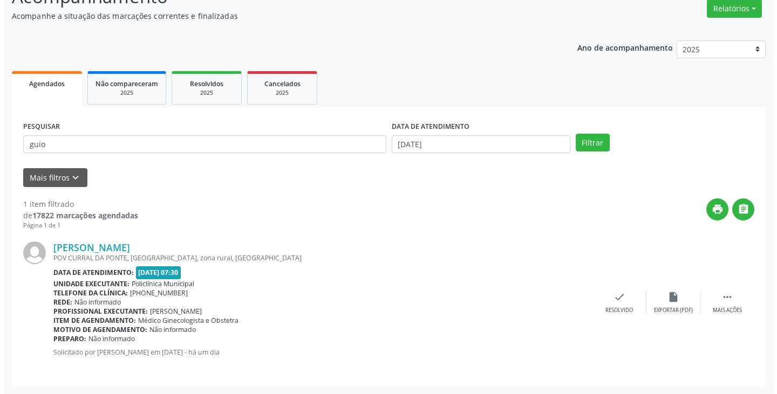
scroll to position [91, 0]
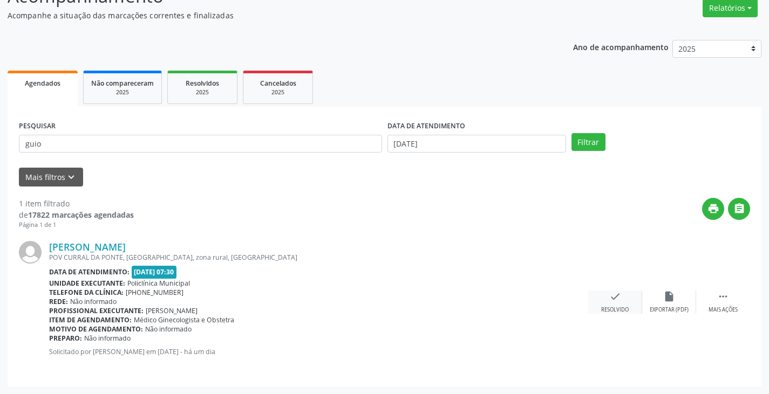
click at [612, 302] on icon "check" at bounding box center [615, 297] width 12 height 12
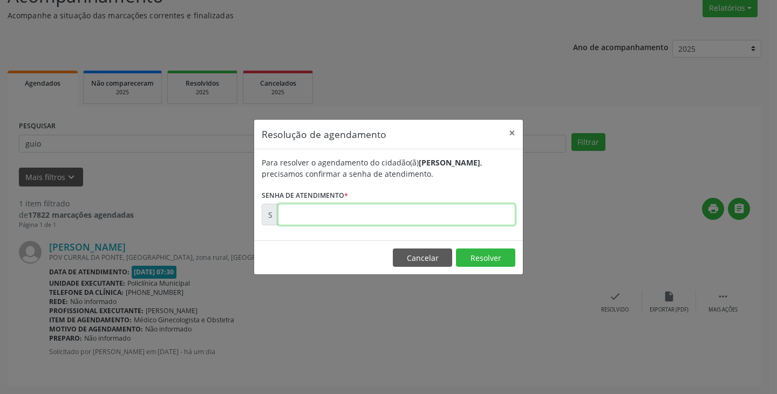
click at [459, 212] on input "text" at bounding box center [396, 215] width 237 height 22
type input "00173042"
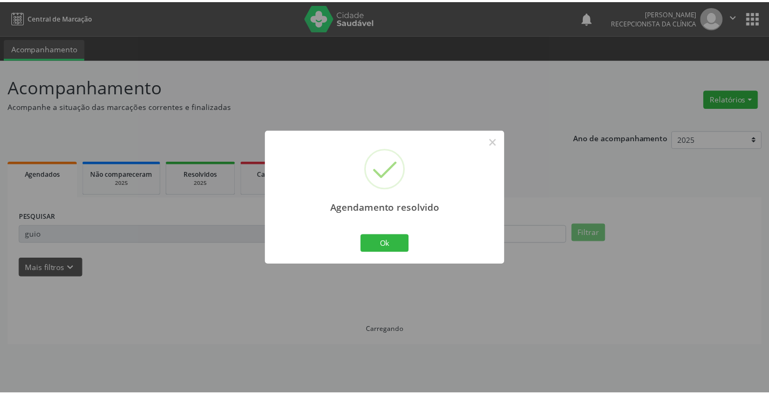
scroll to position [0, 0]
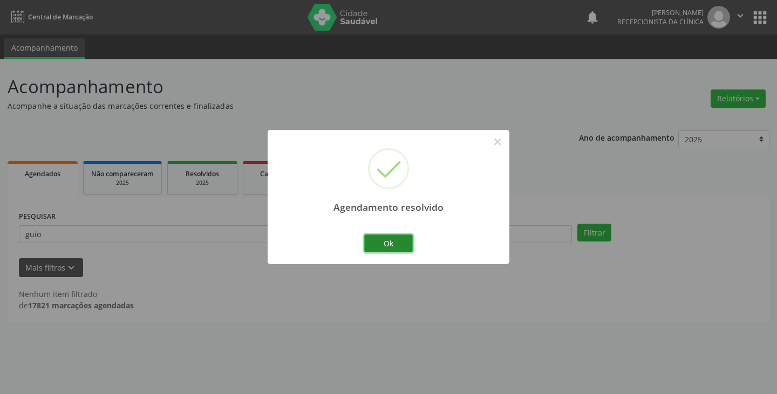
drag, startPoint x: 377, startPoint y: 244, endPoint x: 328, endPoint y: 235, distance: 50.4
click at [372, 244] on button "Ok" at bounding box center [388, 244] width 49 height 18
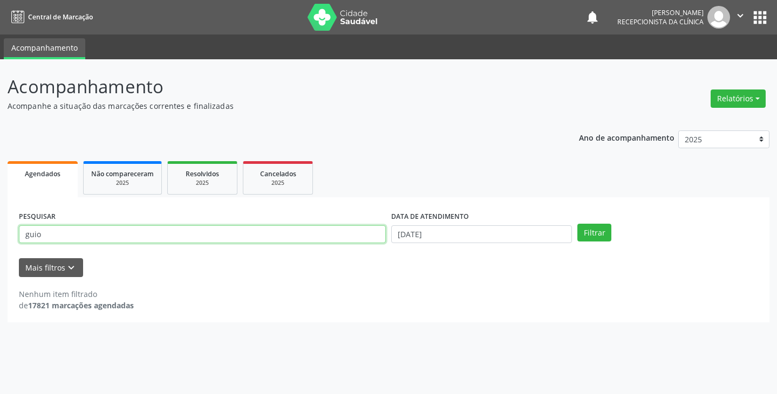
click at [328, 235] on input "guio" at bounding box center [202, 235] width 367 height 18
type input "g"
type input "[PERSON_NAME]"
click at [577, 224] on button "Filtrar" at bounding box center [594, 233] width 34 height 18
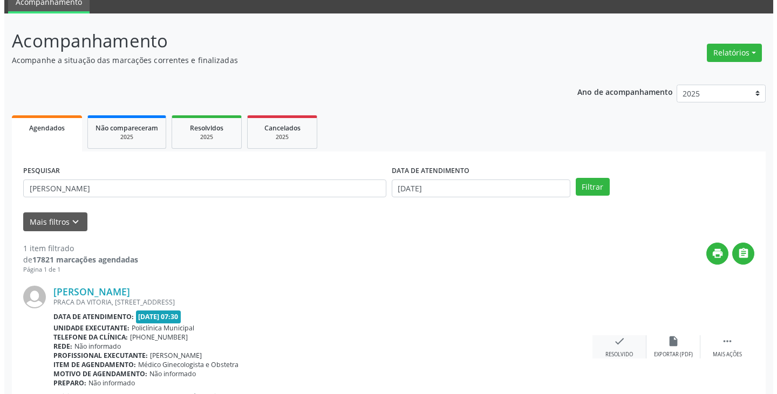
scroll to position [91, 0]
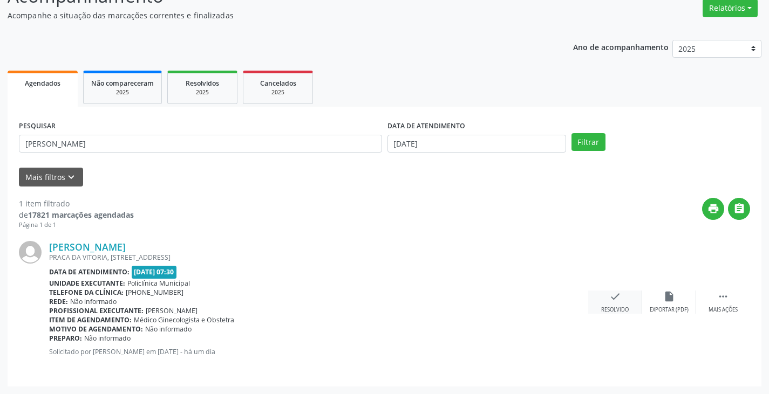
click at [621, 298] on div "check Resolvido" at bounding box center [615, 302] width 54 height 23
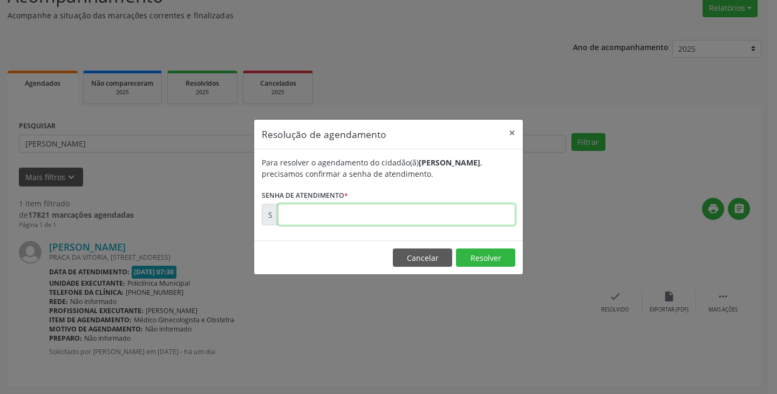
click at [478, 216] on input "text" at bounding box center [396, 215] width 237 height 22
type input "00172963"
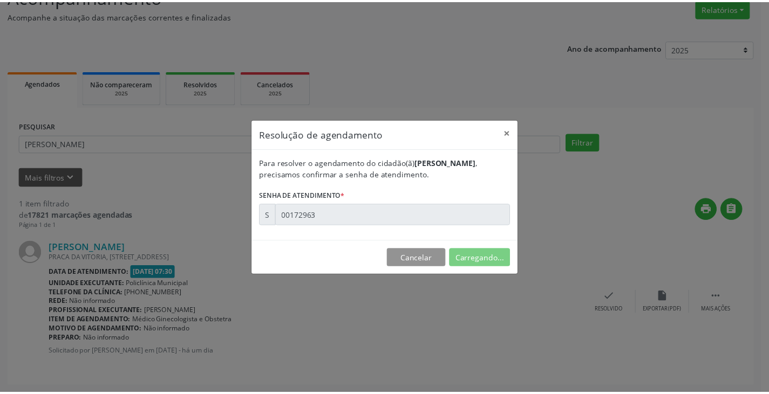
scroll to position [0, 0]
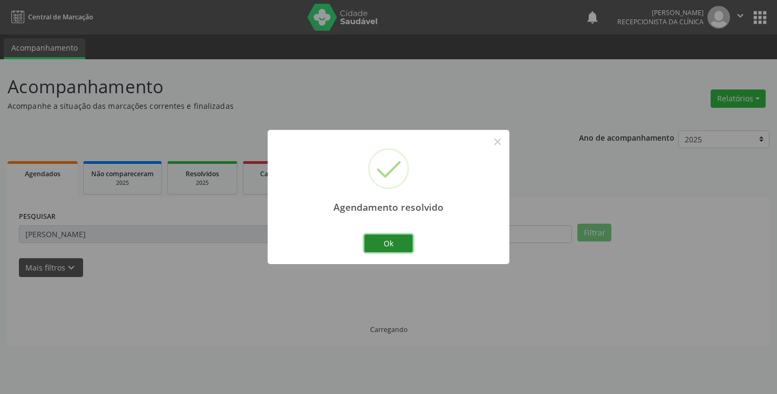
drag, startPoint x: 399, startPoint y: 240, endPoint x: 366, endPoint y: 240, distance: 33.5
click at [398, 240] on button "Ok" at bounding box center [388, 244] width 49 height 18
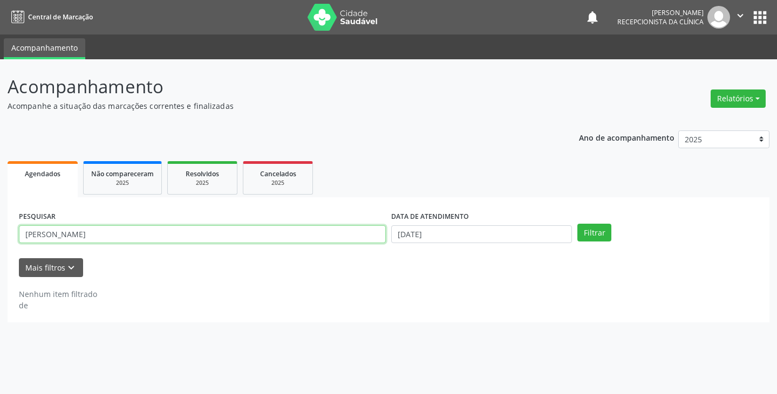
click at [357, 238] on input "[PERSON_NAME]" at bounding box center [202, 235] width 367 height 18
type input "k"
type input "[PERSON_NAME]"
click at [577, 224] on button "Filtrar" at bounding box center [594, 233] width 34 height 18
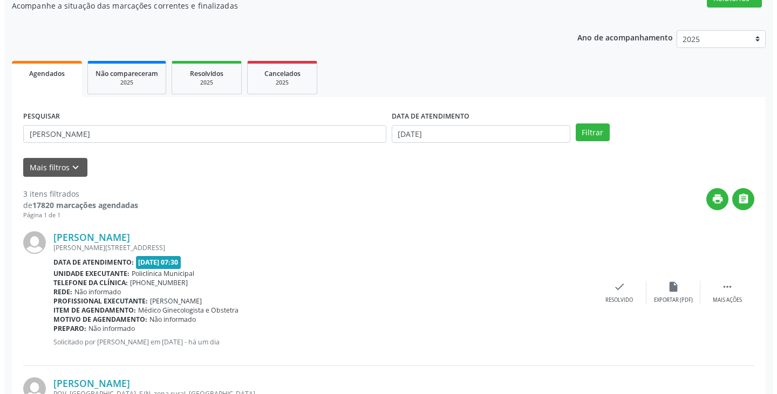
scroll to position [216, 0]
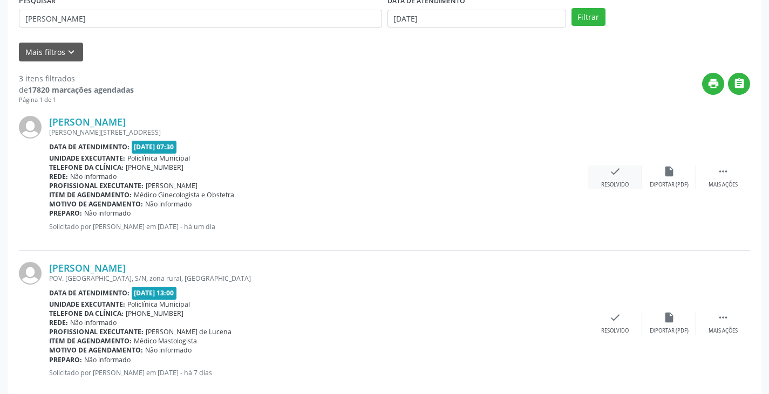
click at [616, 175] on icon "check" at bounding box center [615, 172] width 12 height 12
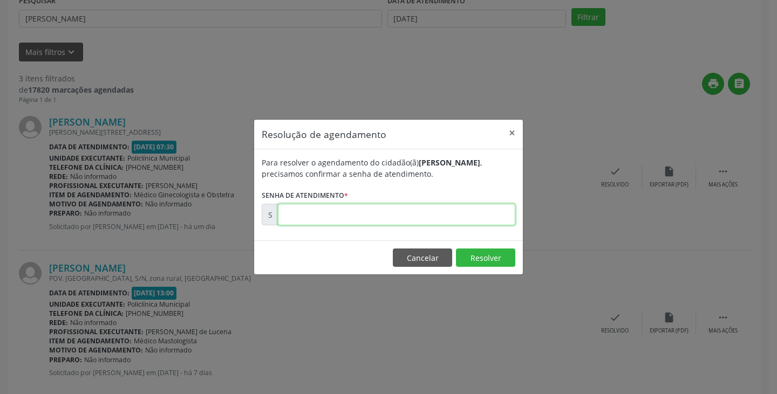
click at [452, 221] on input "text" at bounding box center [396, 215] width 237 height 22
type input "00172966"
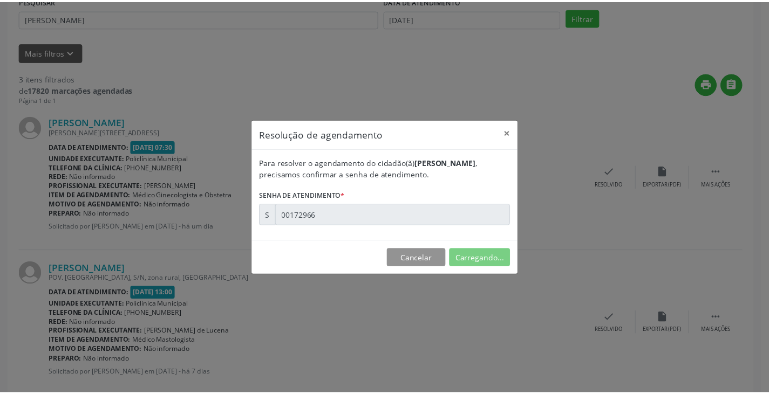
scroll to position [0, 0]
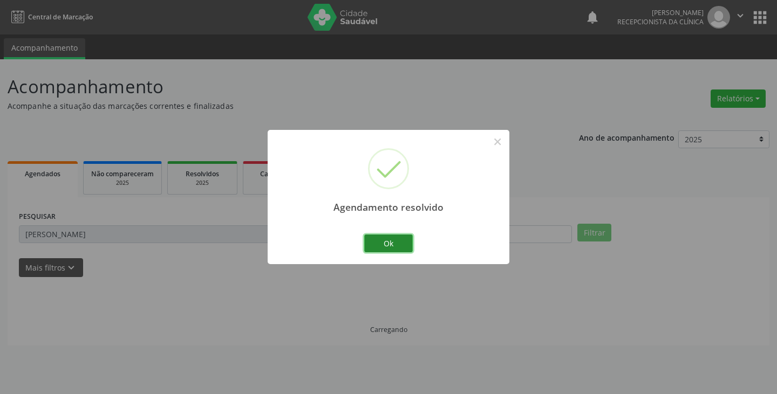
drag, startPoint x: 399, startPoint y: 243, endPoint x: 378, endPoint y: 241, distance: 21.2
click at [399, 243] on button "Ok" at bounding box center [388, 244] width 49 height 18
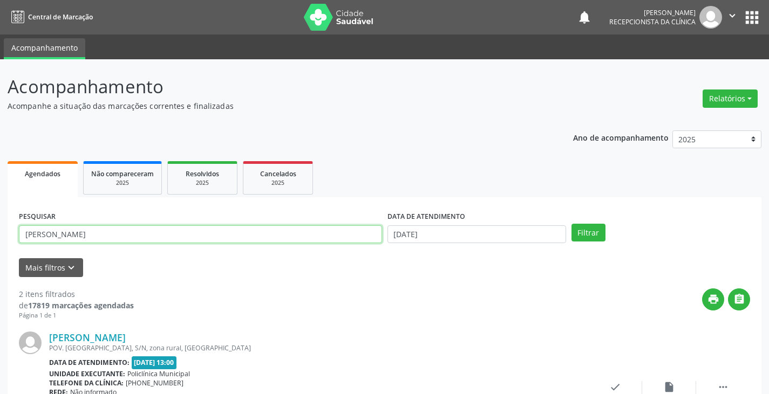
click at [362, 240] on input "[PERSON_NAME]" at bounding box center [200, 235] width 363 height 18
type input "m"
type input "solang"
click at [571, 224] on button "Filtrar" at bounding box center [588, 233] width 34 height 18
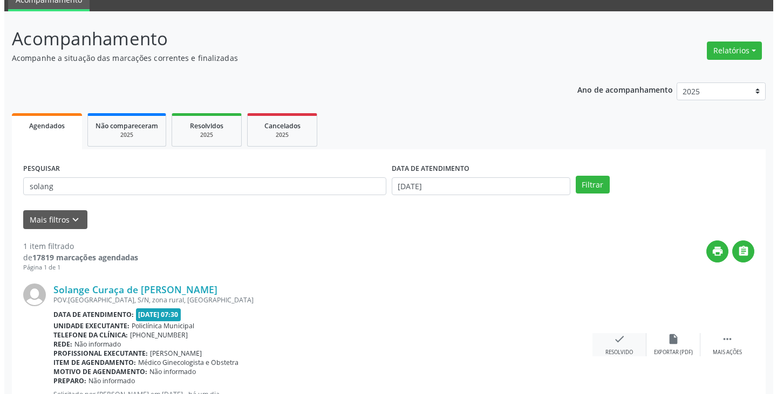
scroll to position [91, 0]
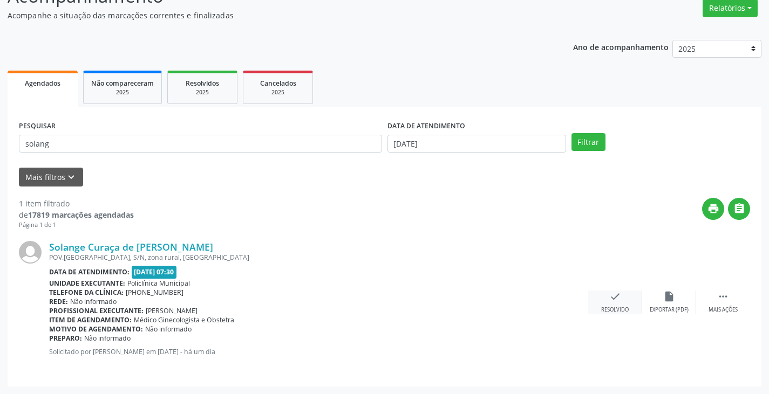
click at [609, 295] on icon "check" at bounding box center [615, 297] width 12 height 12
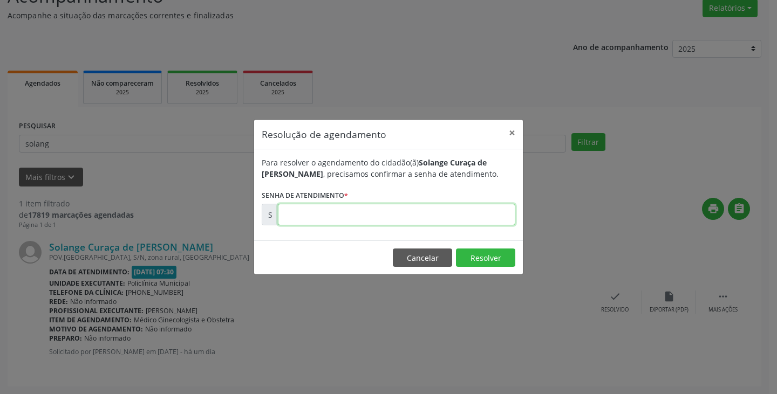
click at [487, 221] on input "text" at bounding box center [396, 215] width 237 height 22
type input "00173033"
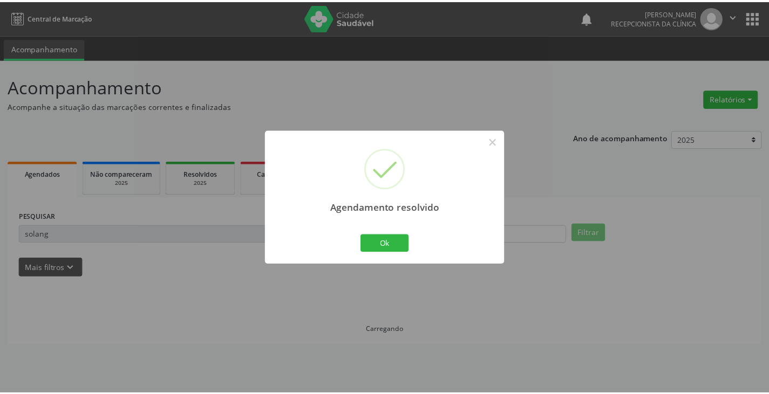
scroll to position [0, 0]
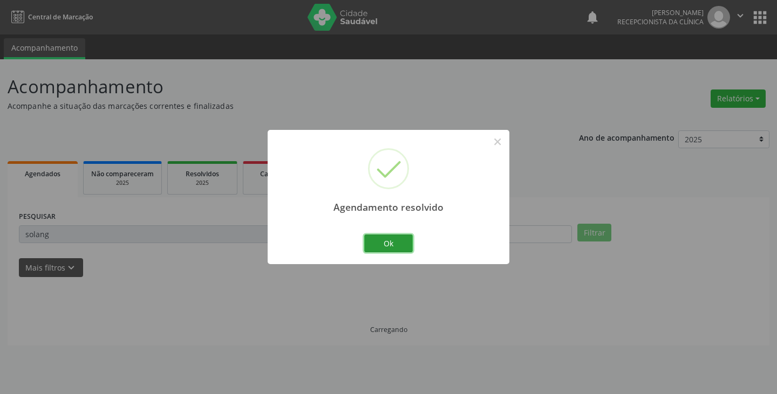
drag, startPoint x: 410, startPoint y: 242, endPoint x: 369, endPoint y: 235, distance: 41.5
click at [401, 241] on button "Ok" at bounding box center [388, 244] width 49 height 18
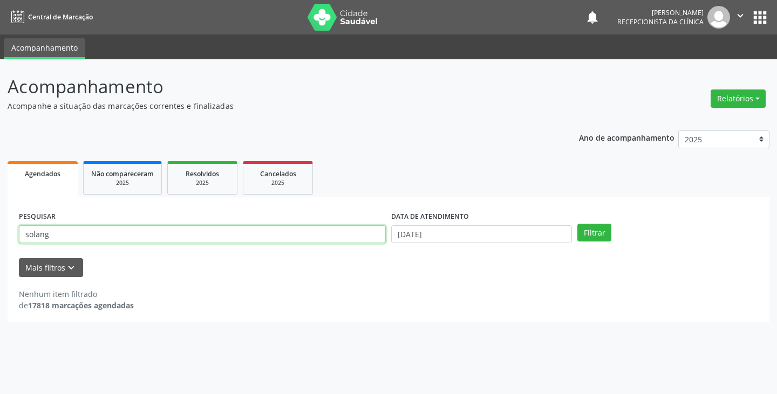
click at [362, 233] on input "solang" at bounding box center [202, 235] width 367 height 18
type input "s"
type input "elie"
click at [577, 224] on button "Filtrar" at bounding box center [594, 233] width 34 height 18
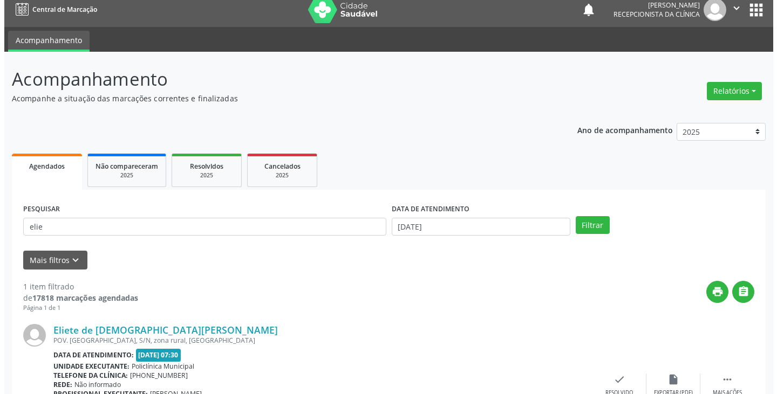
scroll to position [91, 0]
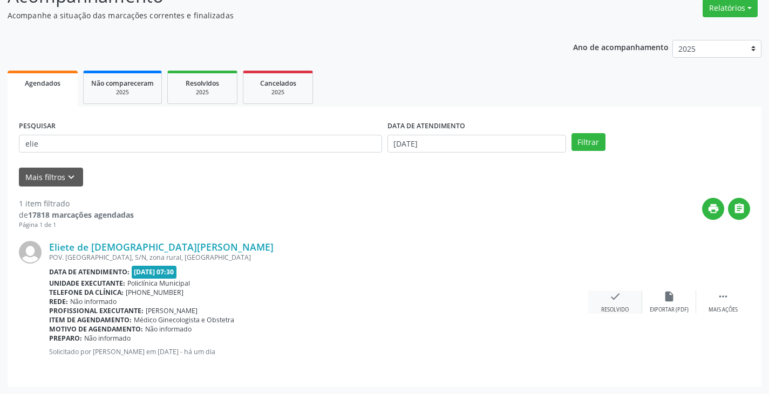
click at [609, 302] on icon "check" at bounding box center [615, 297] width 12 height 12
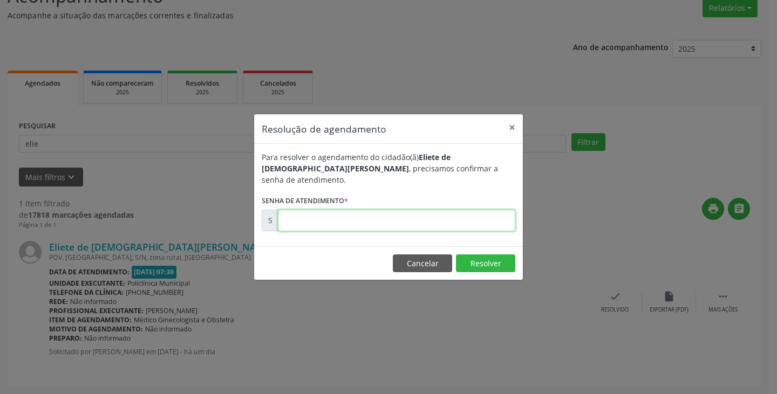
click at [476, 216] on input "text" at bounding box center [396, 221] width 237 height 22
type input "00172983"
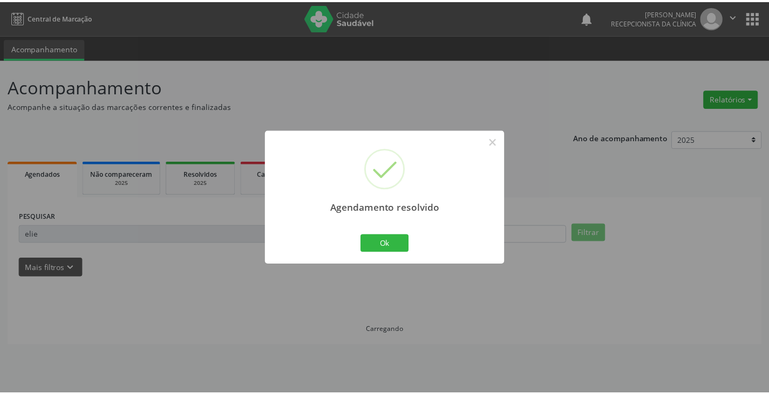
scroll to position [0, 0]
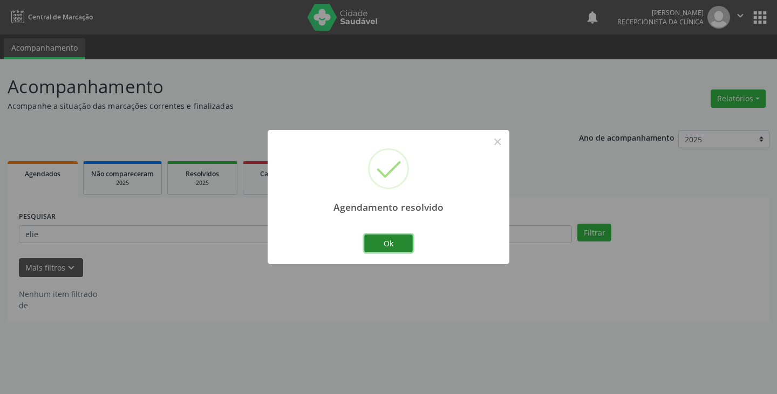
click at [380, 241] on button "Ok" at bounding box center [388, 244] width 49 height 18
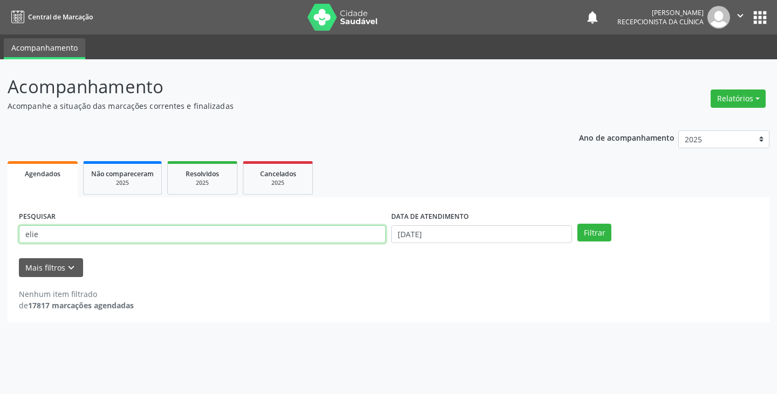
click at [358, 241] on input "elie" at bounding box center [202, 235] width 367 height 18
type input "e"
type input "[PERSON_NAME]"
click at [577, 224] on button "Filtrar" at bounding box center [594, 233] width 34 height 18
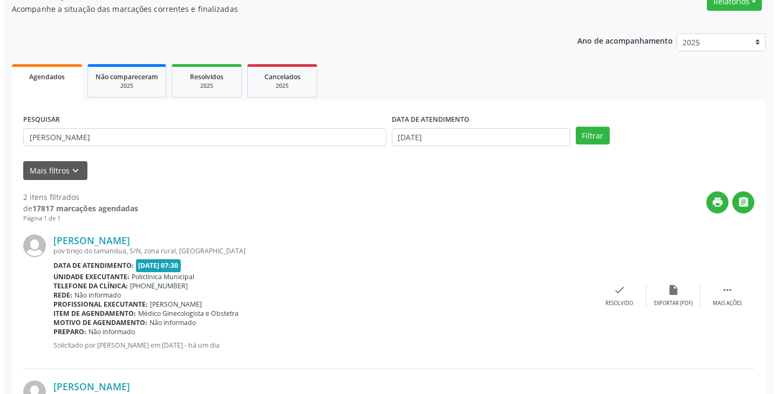
scroll to position [108, 0]
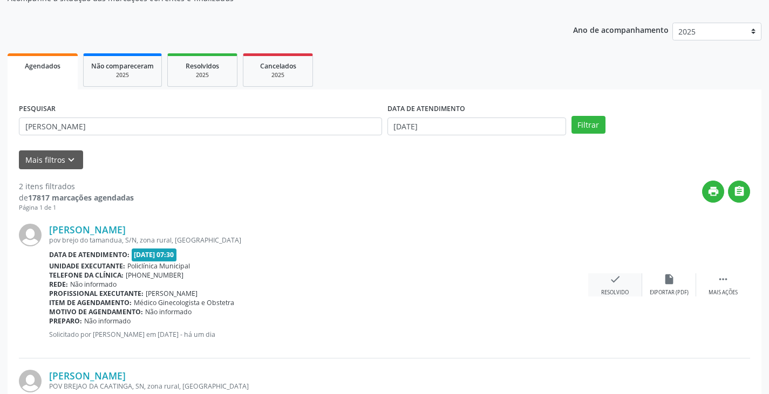
click at [612, 279] on icon "check" at bounding box center [615, 280] width 12 height 12
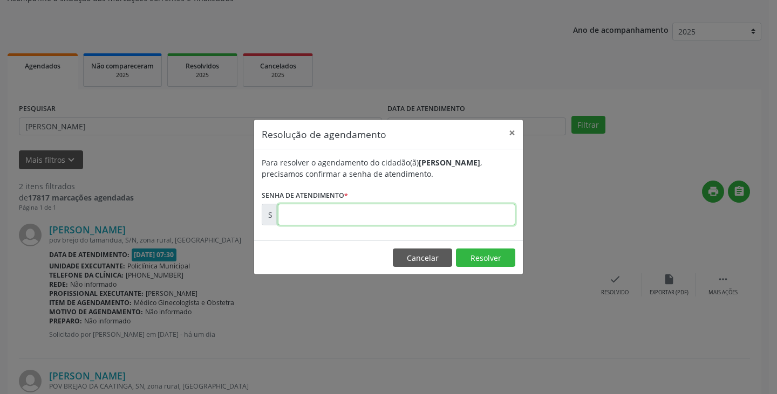
click at [459, 220] on input "text" at bounding box center [396, 215] width 237 height 22
type input "00173027"
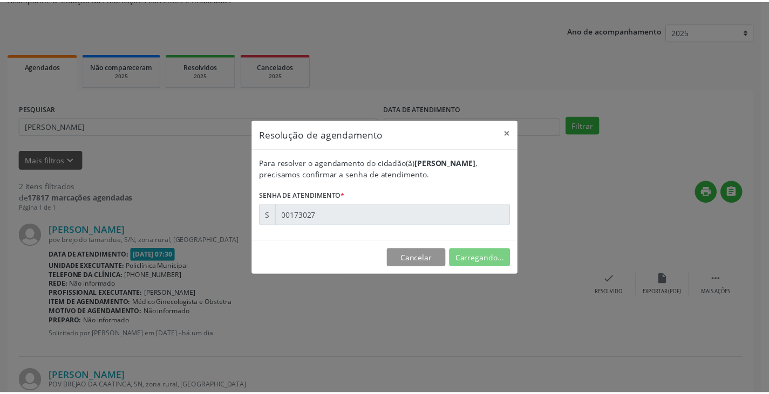
scroll to position [0, 0]
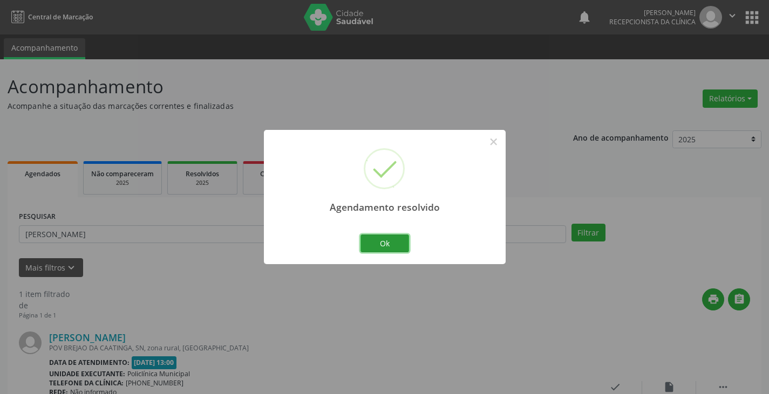
drag, startPoint x: 399, startPoint y: 244, endPoint x: 363, endPoint y: 244, distance: 35.6
click at [397, 245] on button "Ok" at bounding box center [384, 244] width 49 height 18
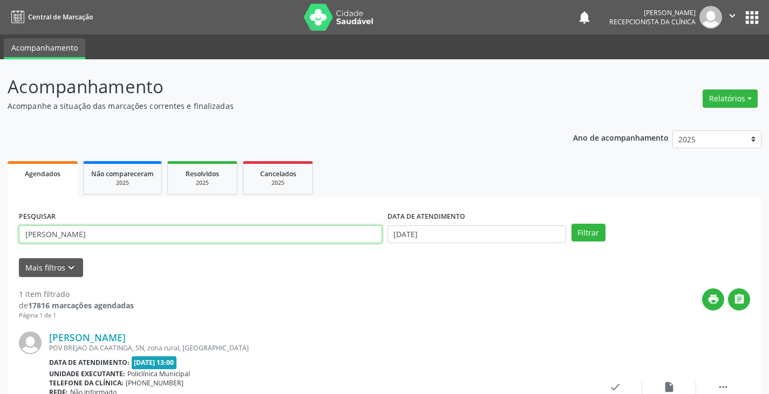
click at [358, 242] on input "[PERSON_NAME]" at bounding box center [200, 235] width 363 height 18
type input "m"
type input "adria"
click at [571, 224] on button "Filtrar" at bounding box center [588, 233] width 34 height 18
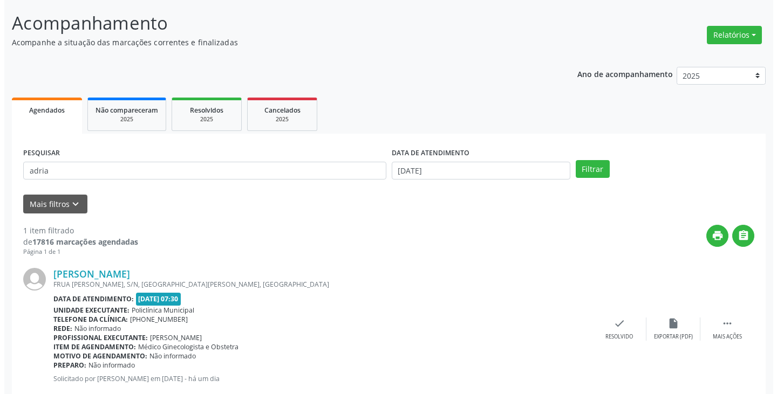
scroll to position [91, 0]
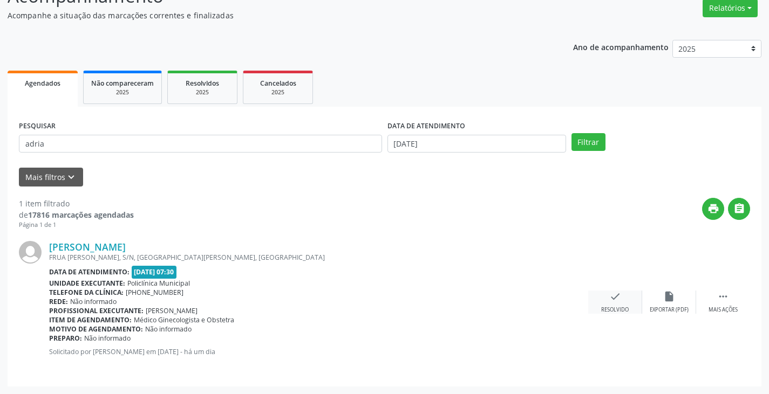
drag, startPoint x: 626, startPoint y: 303, endPoint x: 621, endPoint y: 300, distance: 6.3
click at [621, 300] on div "check Resolvido" at bounding box center [615, 302] width 54 height 23
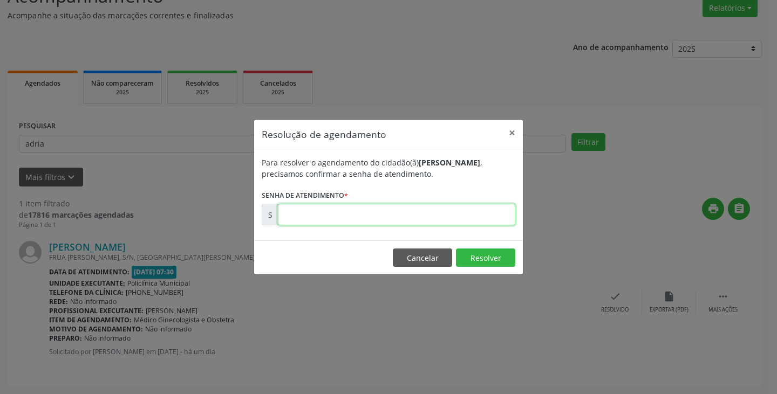
click at [471, 213] on input "text" at bounding box center [396, 215] width 237 height 22
type input "00172879"
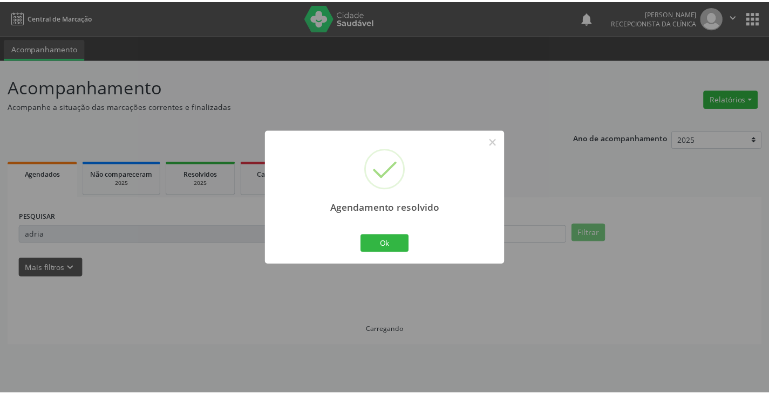
scroll to position [0, 0]
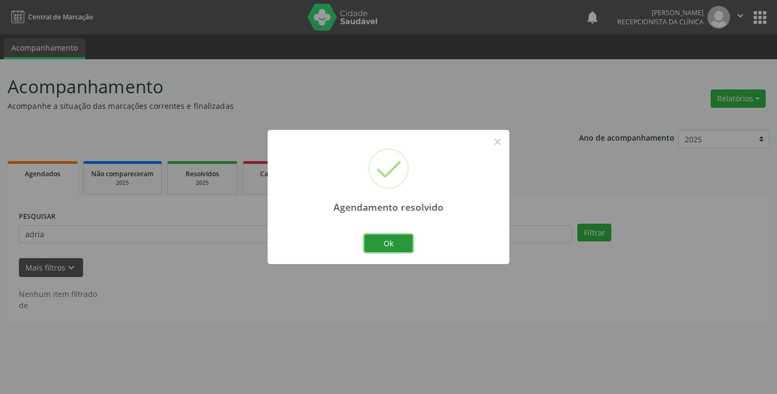
drag, startPoint x: 399, startPoint y: 250, endPoint x: 347, endPoint y: 235, distance: 53.8
click at [392, 247] on button "Ok" at bounding box center [388, 244] width 49 height 18
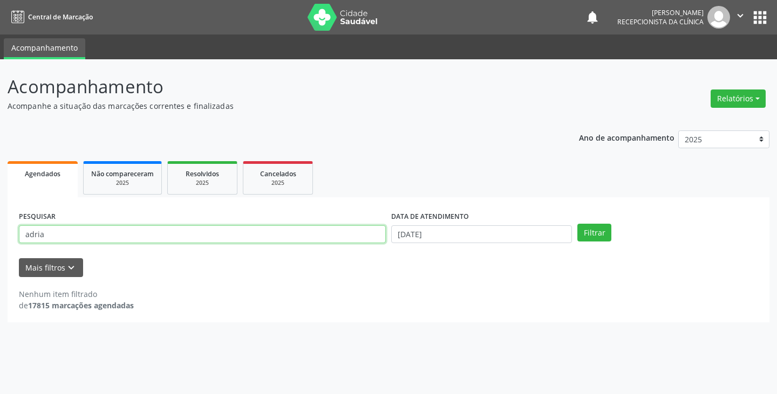
click at [344, 233] on input "adria" at bounding box center [202, 235] width 367 height 18
type input "a"
type input "joa"
click at [577, 224] on button "Filtrar" at bounding box center [594, 233] width 34 height 18
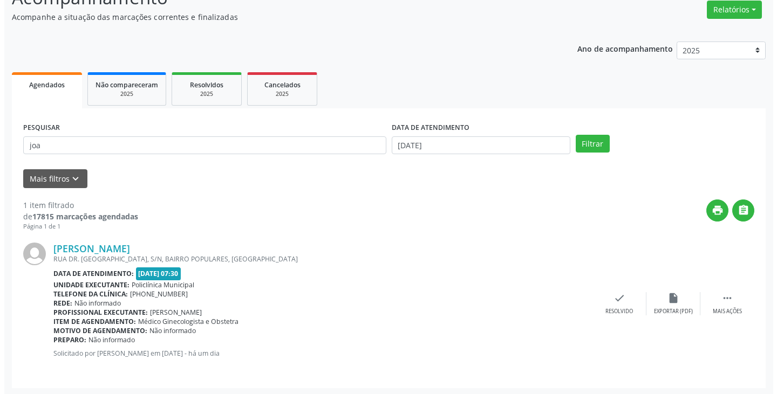
scroll to position [91, 0]
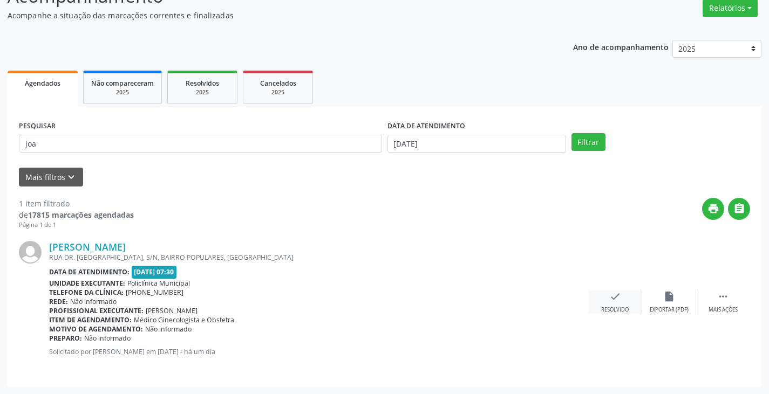
click at [614, 303] on icon "check" at bounding box center [615, 297] width 12 height 12
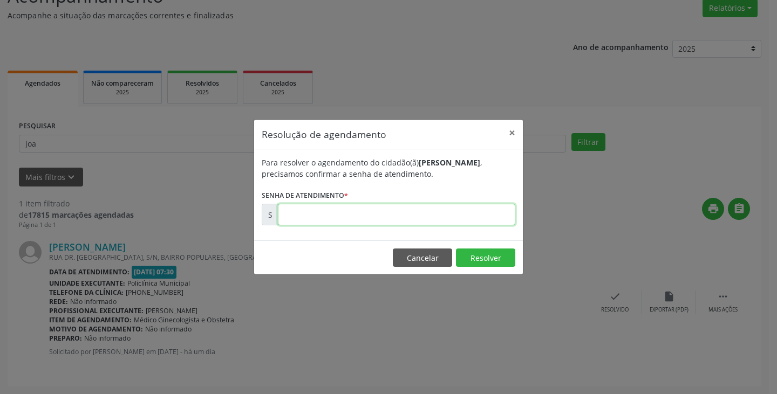
click at [469, 214] on input "text" at bounding box center [396, 215] width 237 height 22
type input "00172992"
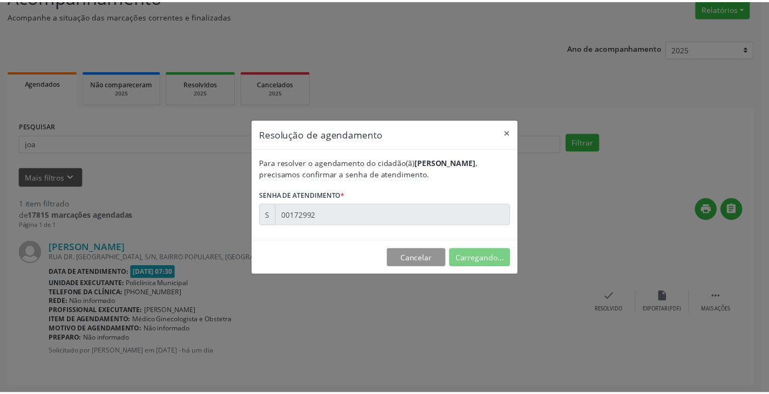
scroll to position [0, 0]
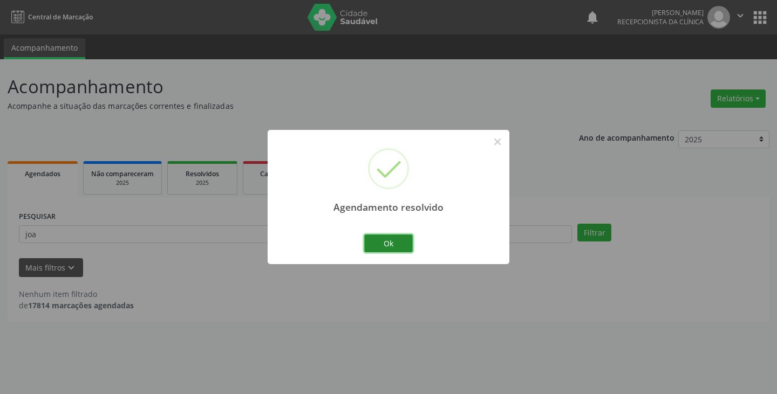
click at [374, 242] on button "Ok" at bounding box center [388, 244] width 49 height 18
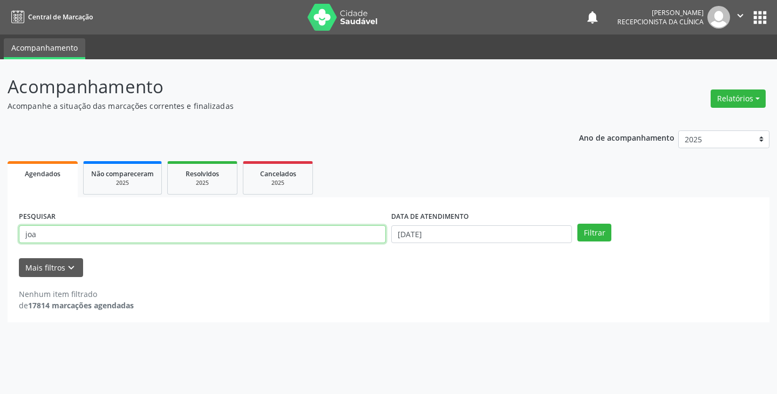
click at [360, 236] on input "joa" at bounding box center [202, 235] width 367 height 18
type input "j"
type input "rail"
click at [577, 224] on button "Filtrar" at bounding box center [594, 233] width 34 height 18
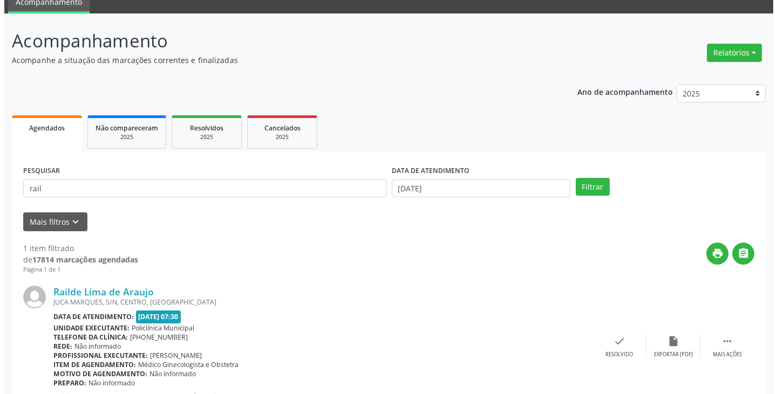
scroll to position [91, 0]
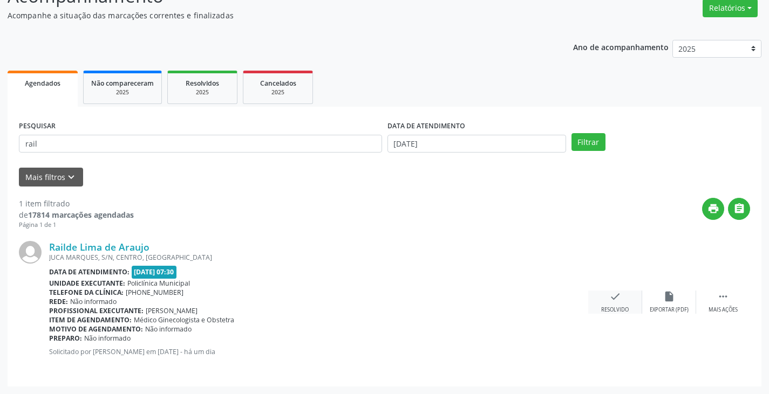
click at [604, 308] on div "Resolvido" at bounding box center [615, 310] width 28 height 8
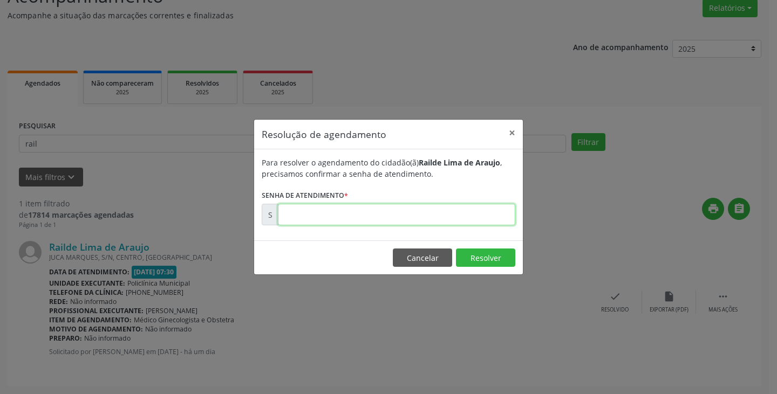
click at [449, 214] on input "text" at bounding box center [396, 215] width 237 height 22
type input "00173000"
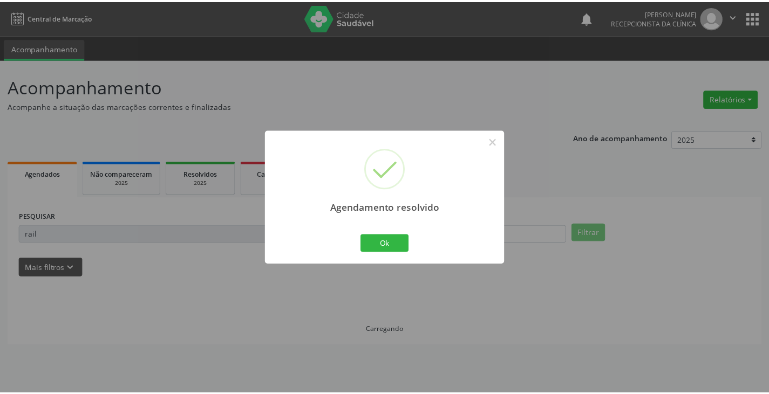
scroll to position [0, 0]
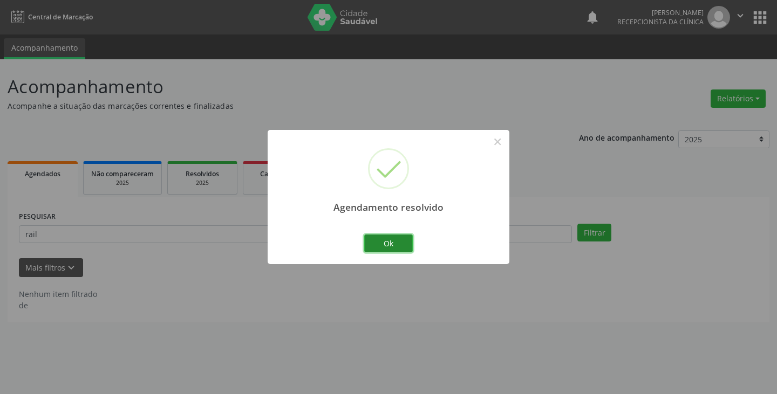
drag, startPoint x: 393, startPoint y: 243, endPoint x: 357, endPoint y: 241, distance: 36.2
click at [392, 243] on button "Ok" at bounding box center [388, 244] width 49 height 18
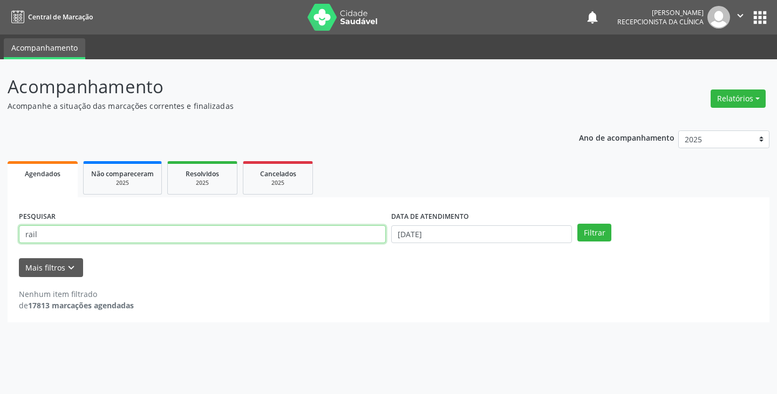
click at [350, 241] on input "rail" at bounding box center [202, 235] width 367 height 18
type input "r"
type input "jam"
click at [577, 224] on button "Filtrar" at bounding box center [594, 233] width 34 height 18
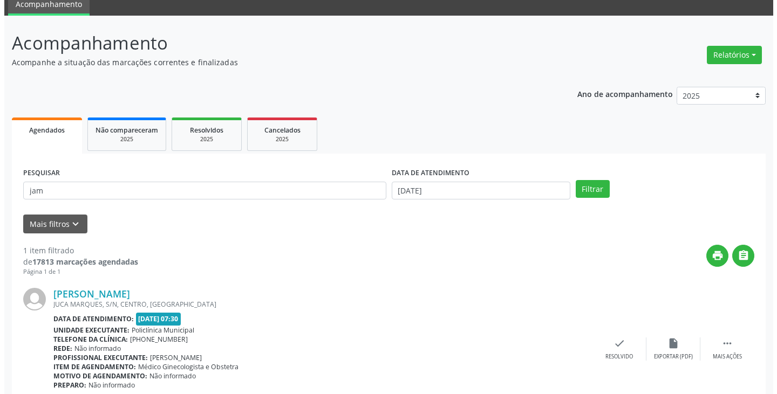
scroll to position [91, 0]
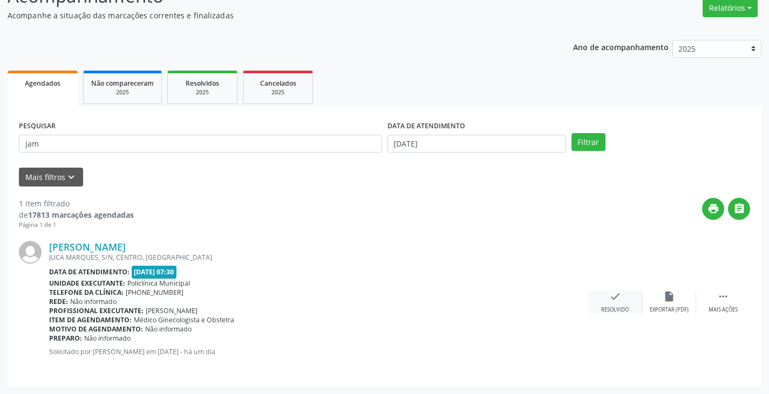
drag, startPoint x: 616, startPoint y: 299, endPoint x: 610, endPoint y: 296, distance: 7.2
click at [610, 296] on icon "check" at bounding box center [615, 297] width 12 height 12
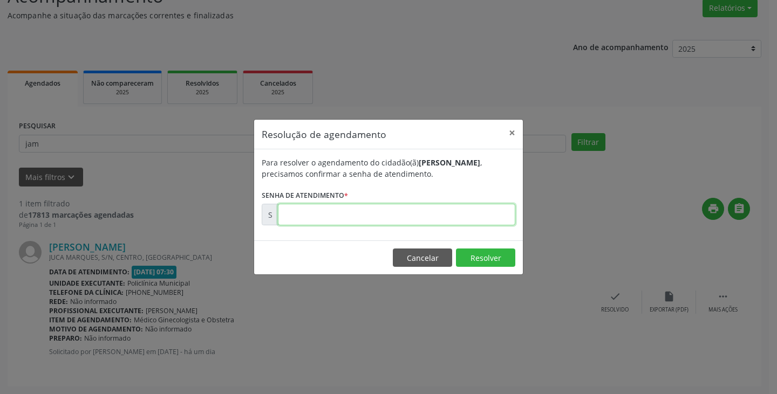
click at [475, 221] on input "text" at bounding box center [396, 215] width 237 height 22
type input "00173011"
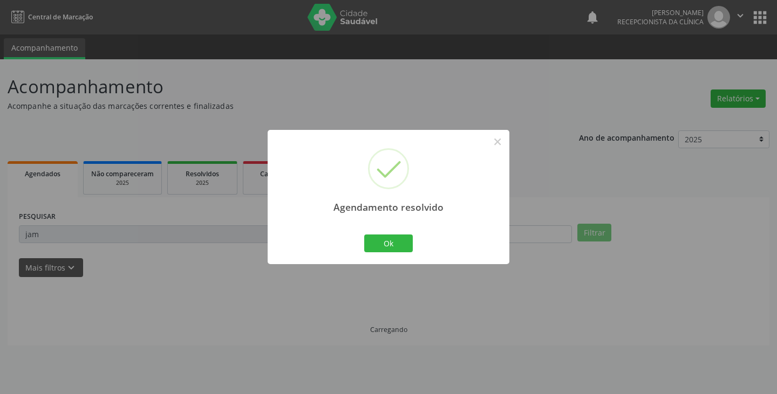
scroll to position [0, 0]
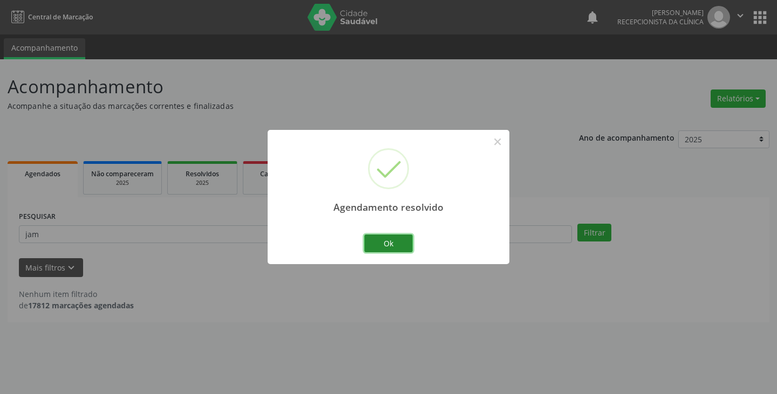
click at [380, 243] on button "Ok" at bounding box center [388, 244] width 49 height 18
